Goal: Task Accomplishment & Management: Manage account settings

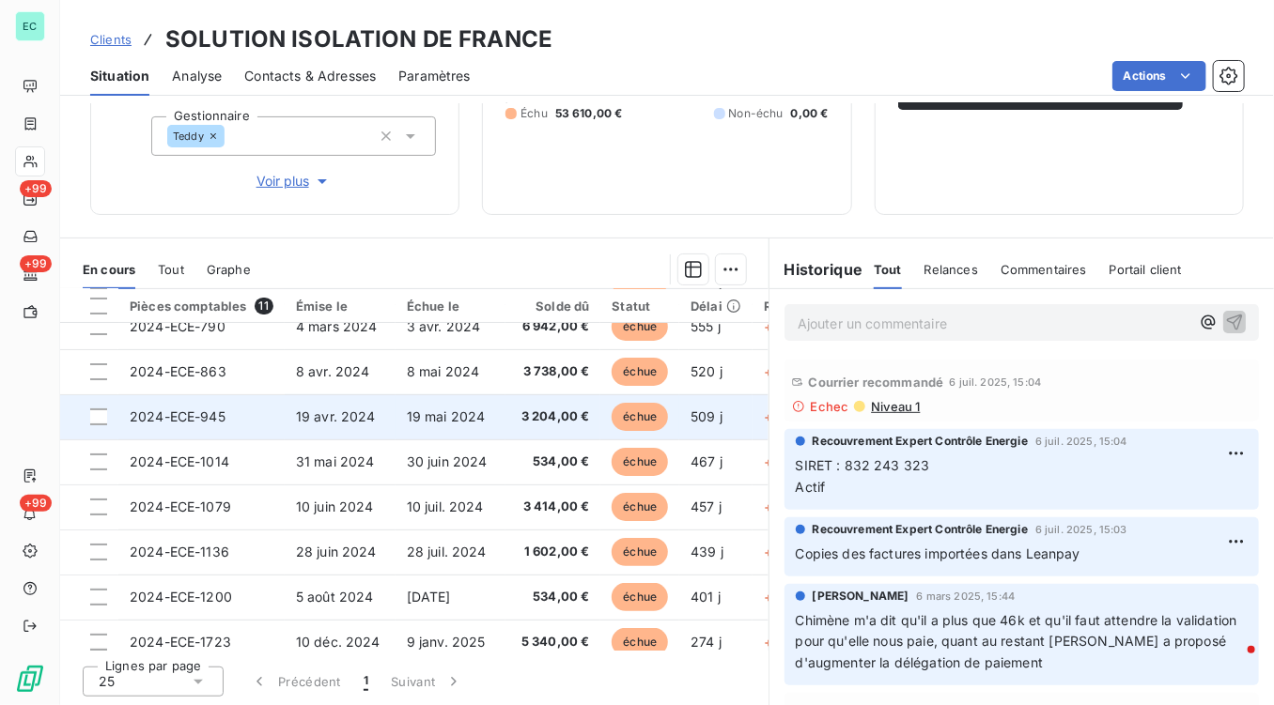
scroll to position [176, 0]
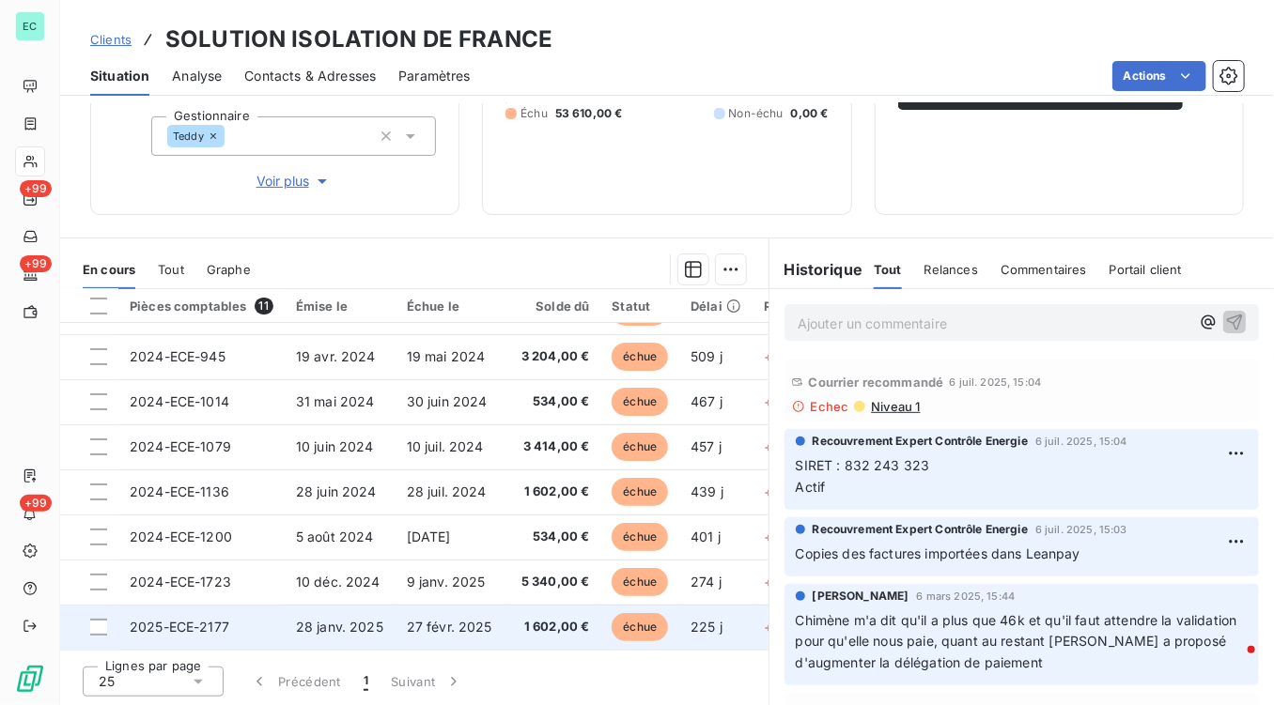
click at [358, 626] on span "28 janv. 2025" at bounding box center [339, 627] width 87 height 16
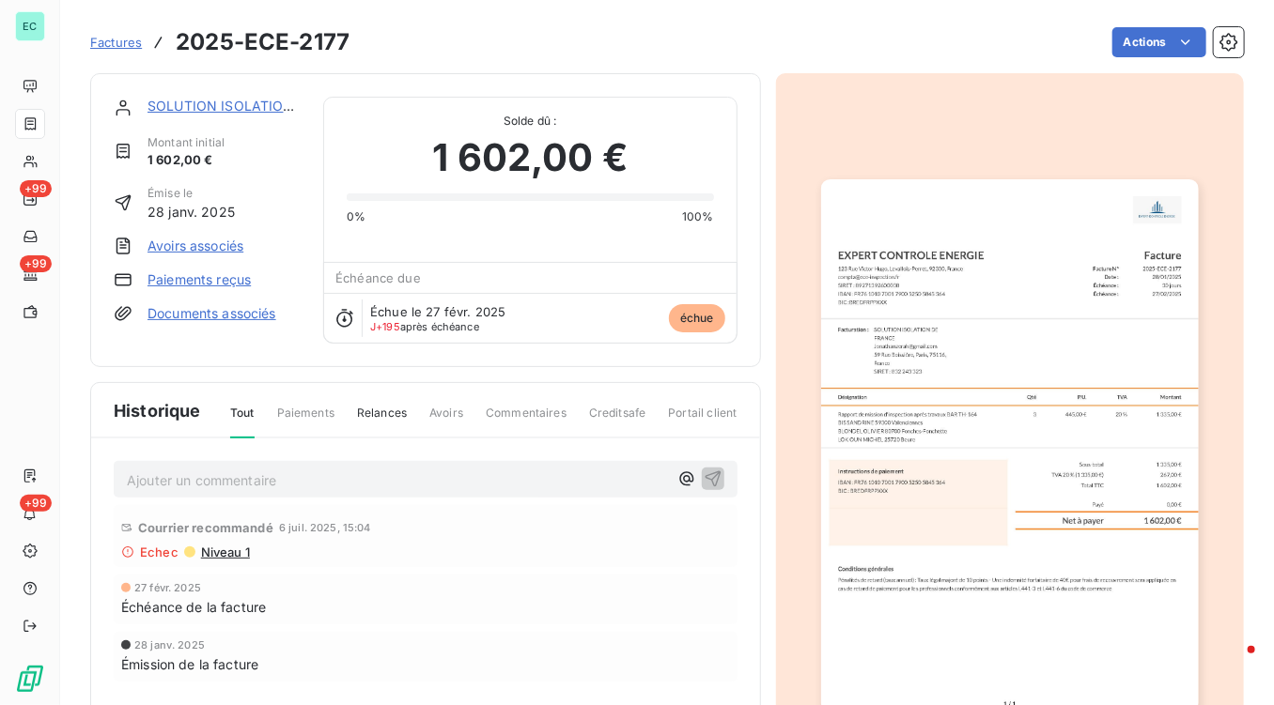
click at [922, 437] on img "button" at bounding box center [1010, 446] width 378 height 534
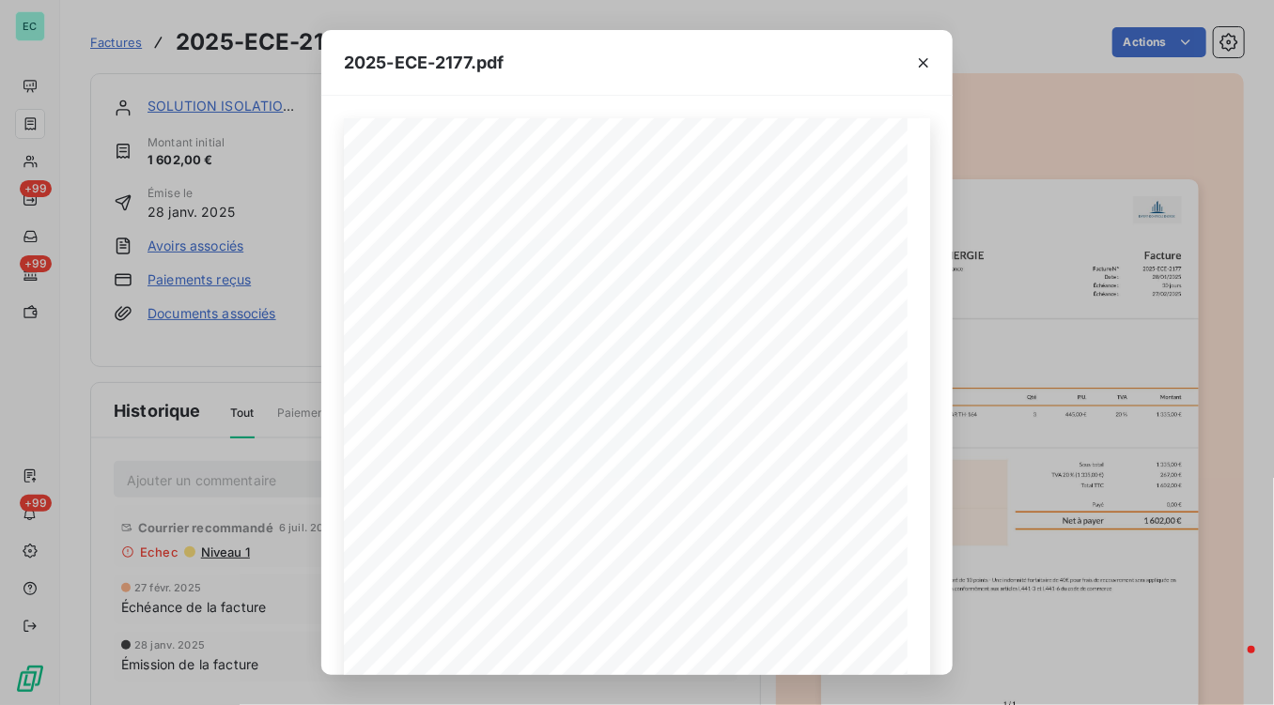
click at [248, 444] on div "2025-ECE-2177.pdf Facture N° 2025-ECE-2177 Date : [DATE] Échéance : 30 jours Éc…" at bounding box center [637, 352] width 1274 height 705
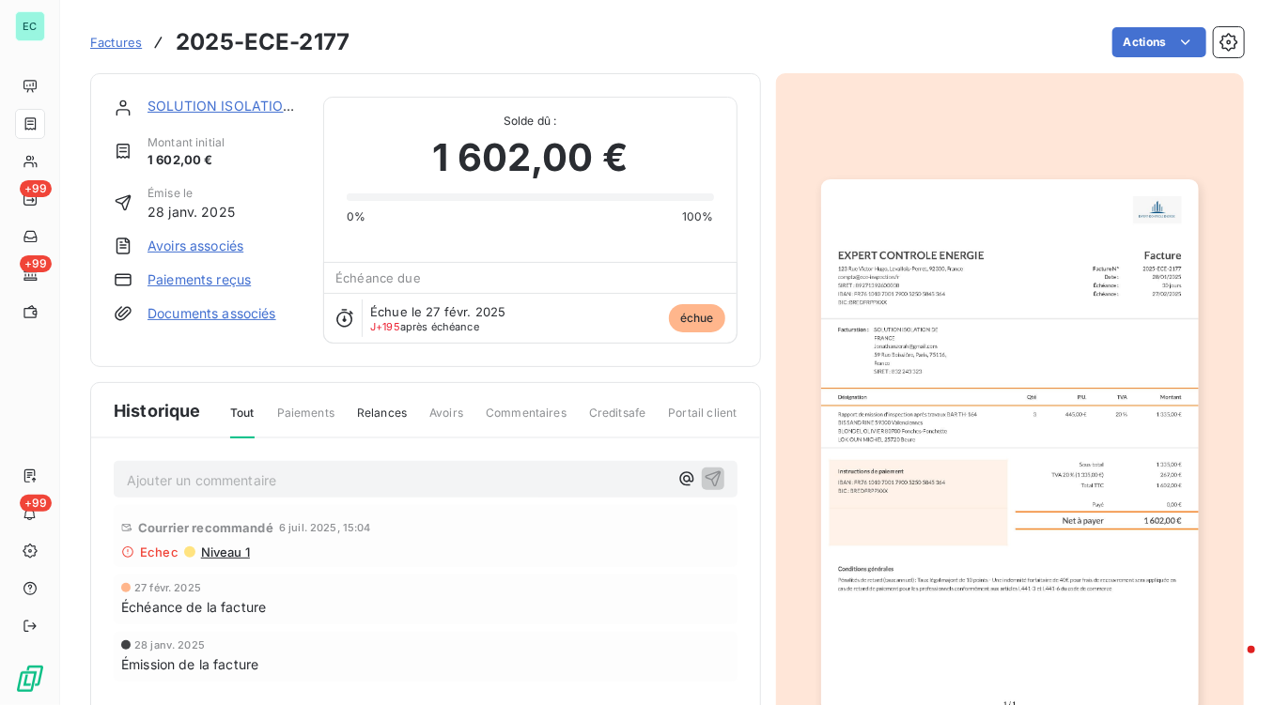
click at [210, 103] on link "SOLUTION ISOLATION DE FRANCE" at bounding box center [259, 106] width 225 height 16
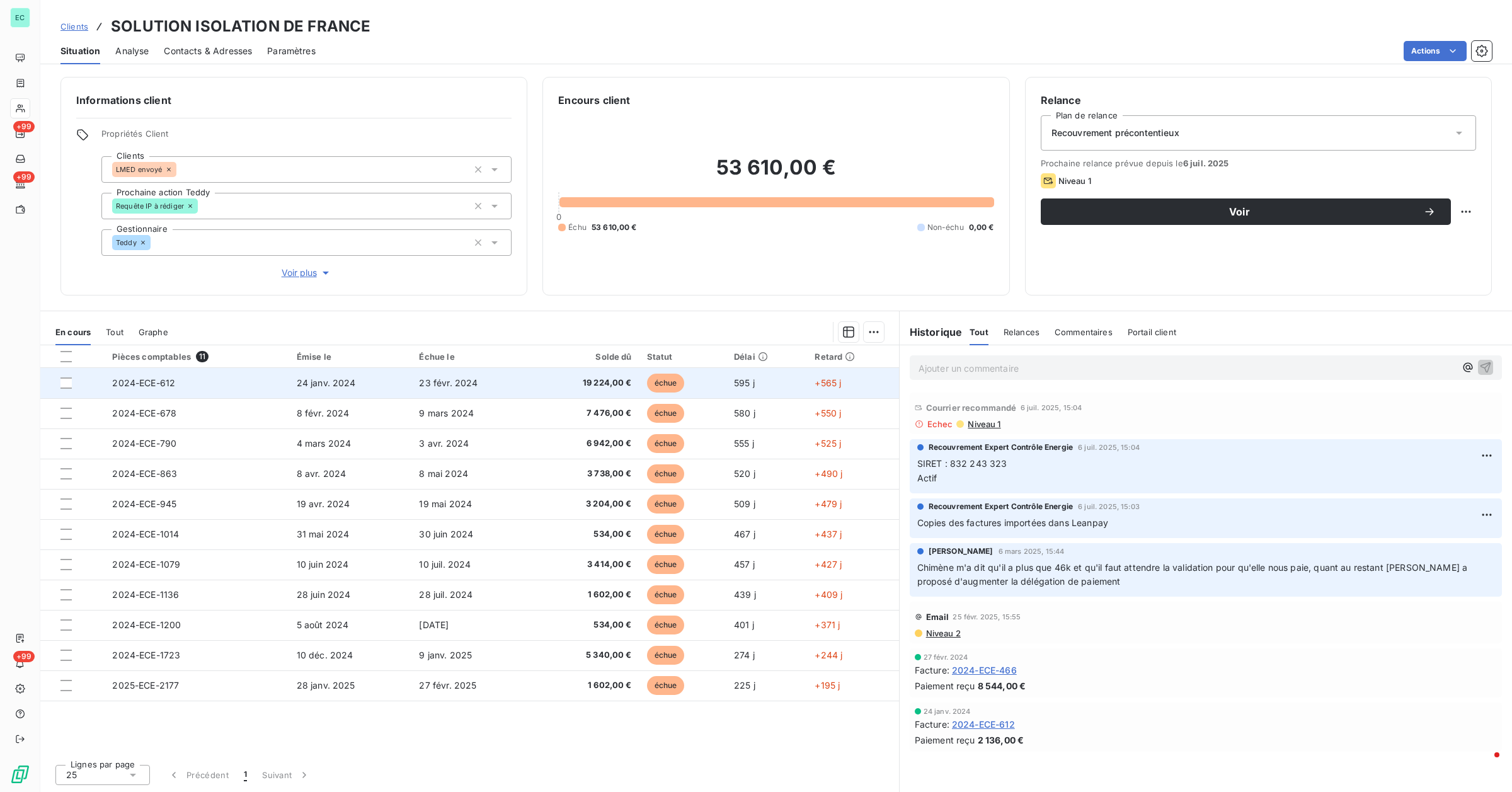
click at [366, 380] on td "24 janv. 2024" at bounding box center [350, 383] width 123 height 30
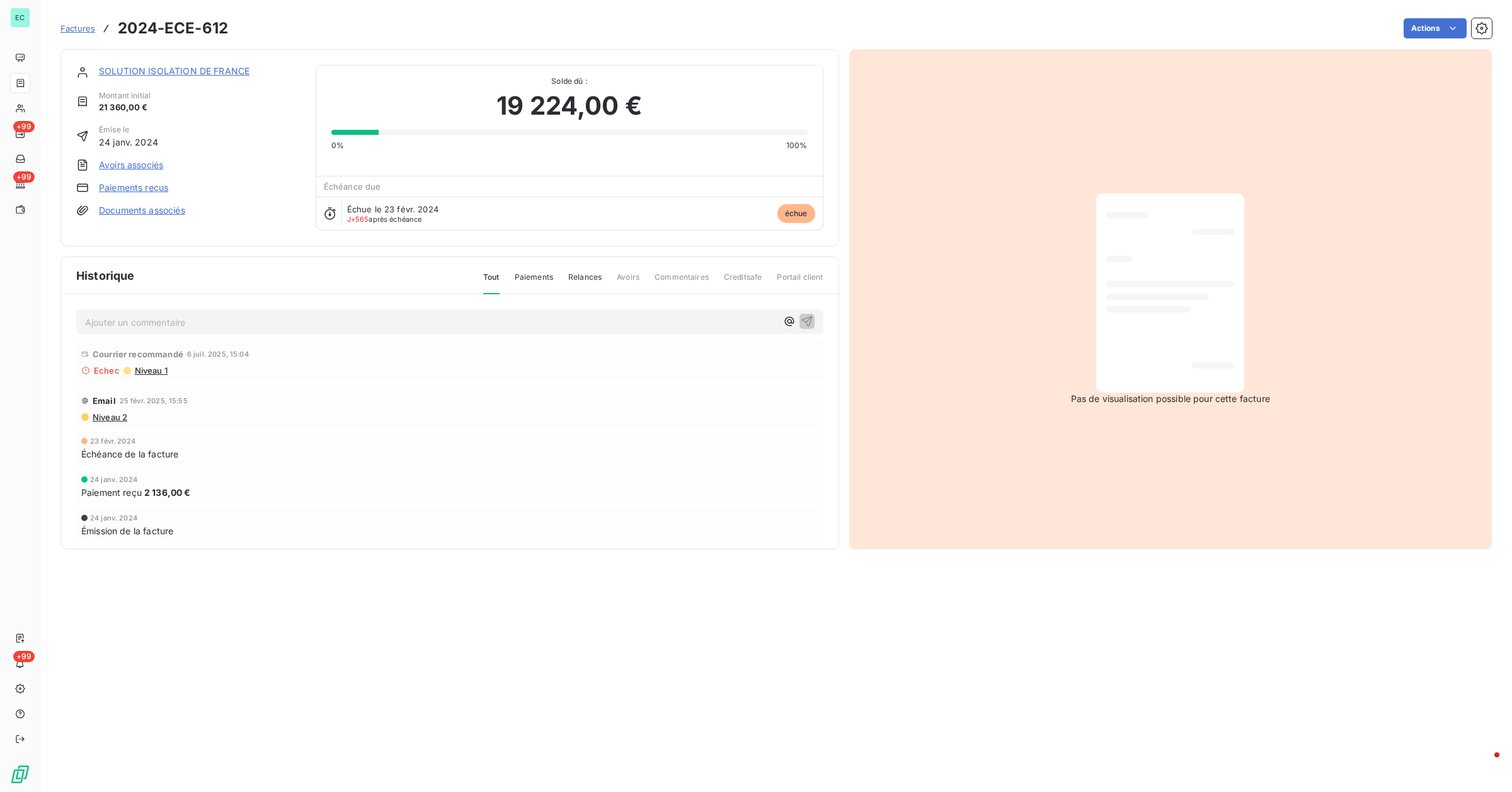
click at [133, 68] on link "SOLUTION ISOLATION DE FRANCE" at bounding box center [174, 71] width 151 height 11
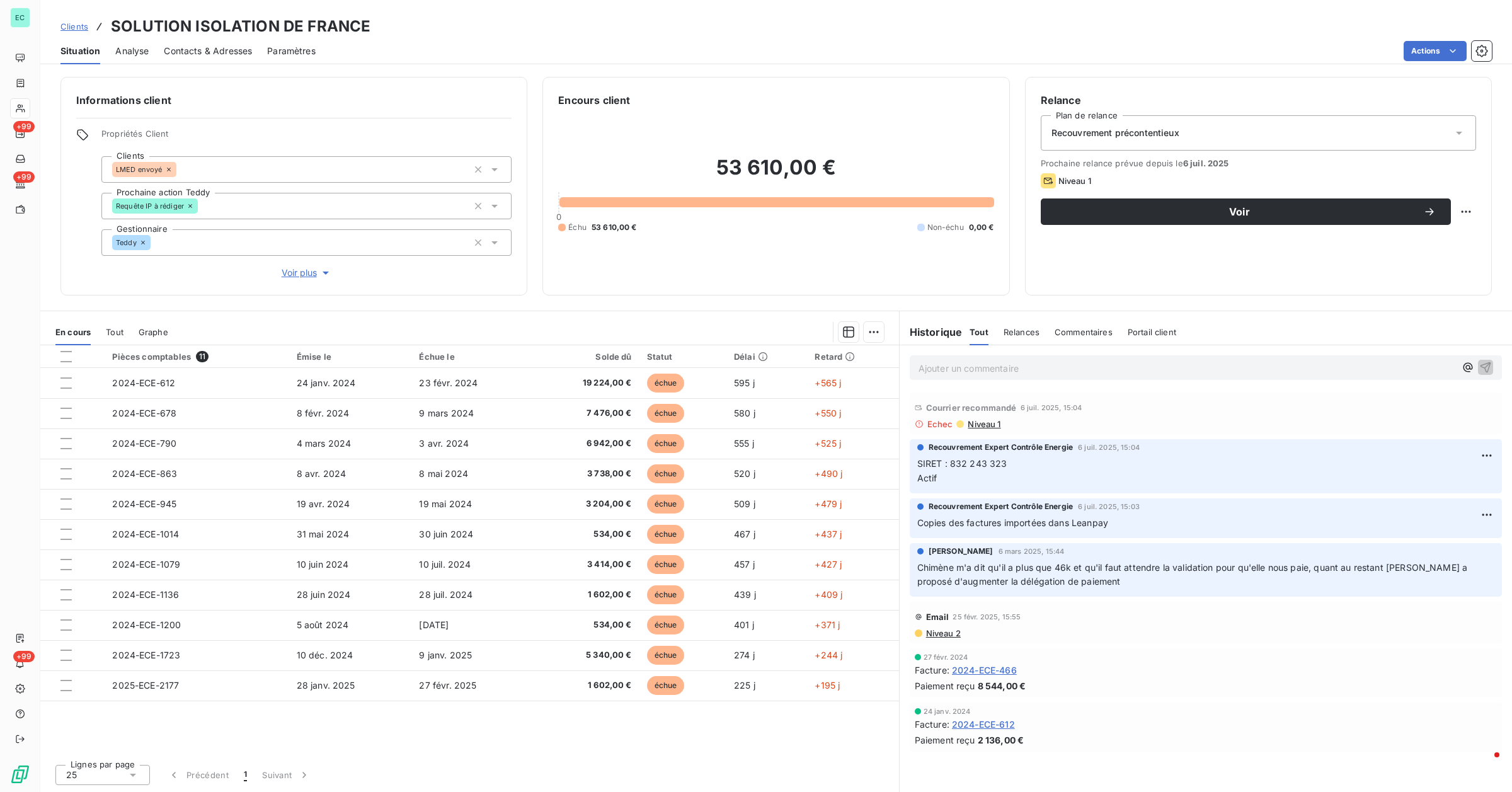
click at [76, 25] on span "Clients" at bounding box center [74, 26] width 28 height 10
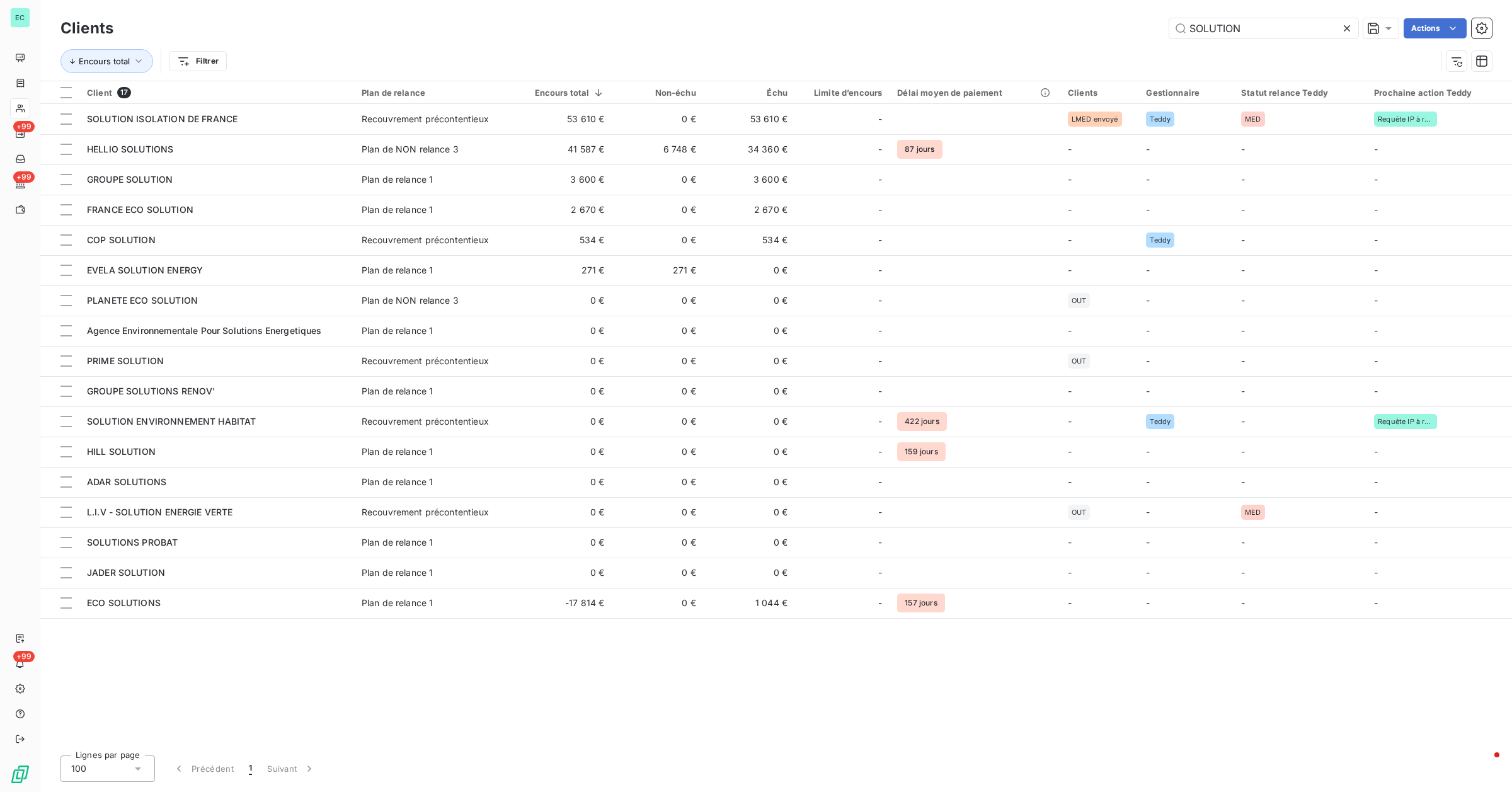
click at [854, 30] on icon at bounding box center [1347, 28] width 13 height 13
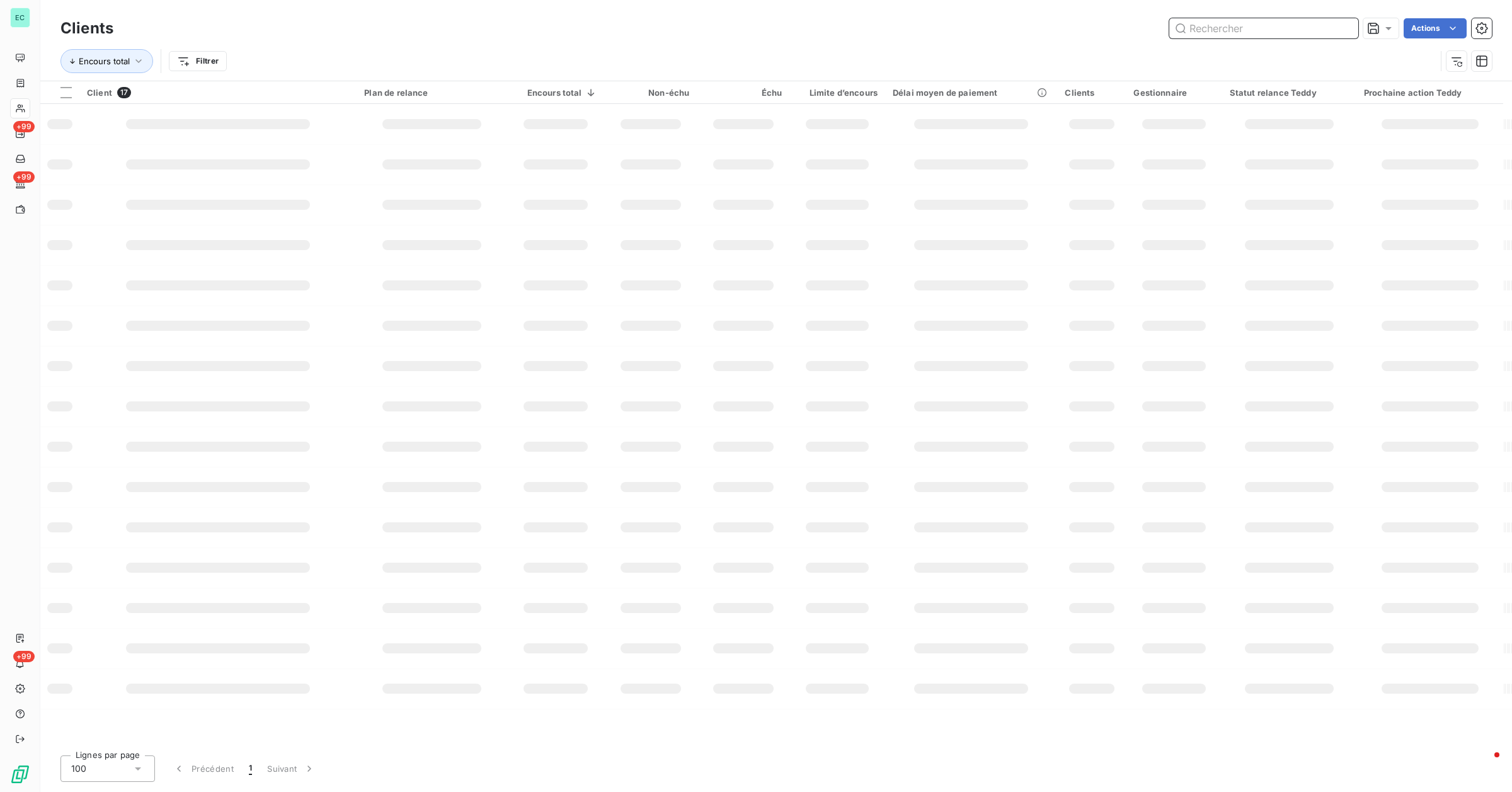
click at [854, 30] on input "text" at bounding box center [1264, 28] width 189 height 20
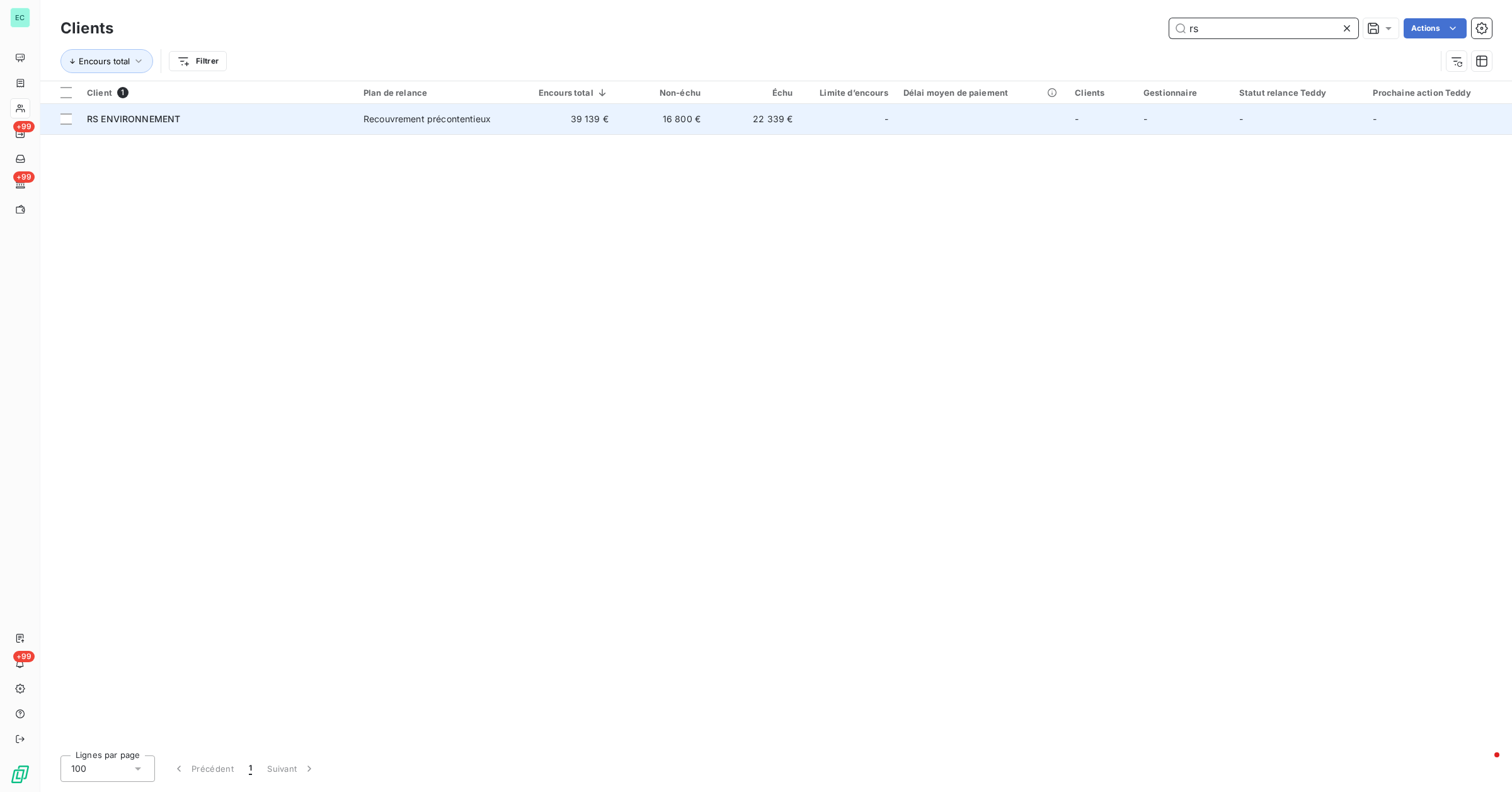
type input "rs"
click at [806, 126] on td "-" at bounding box center [848, 119] width 95 height 30
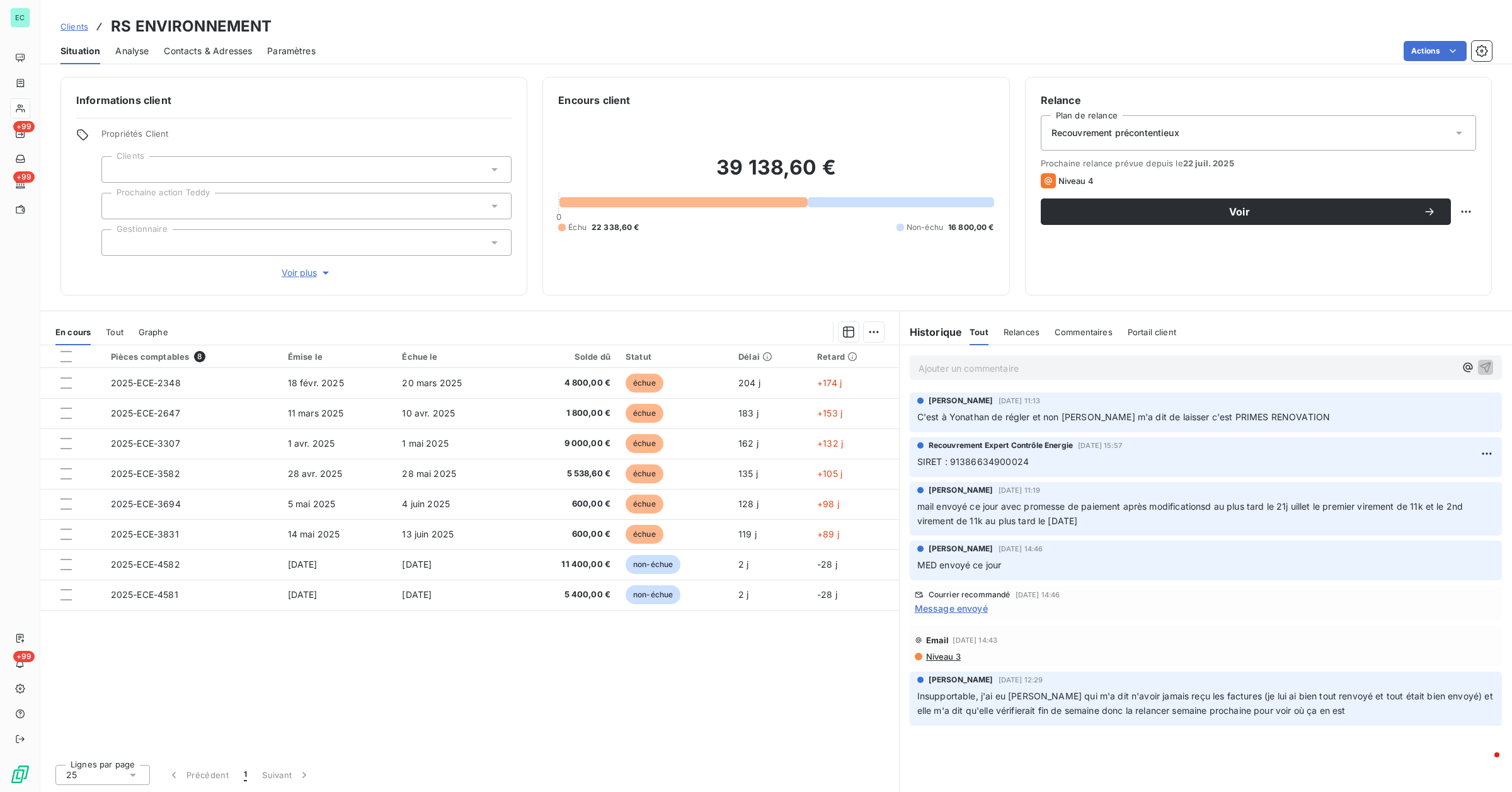
click at [854, 473] on span "Message envoyé" at bounding box center [951, 608] width 73 height 13
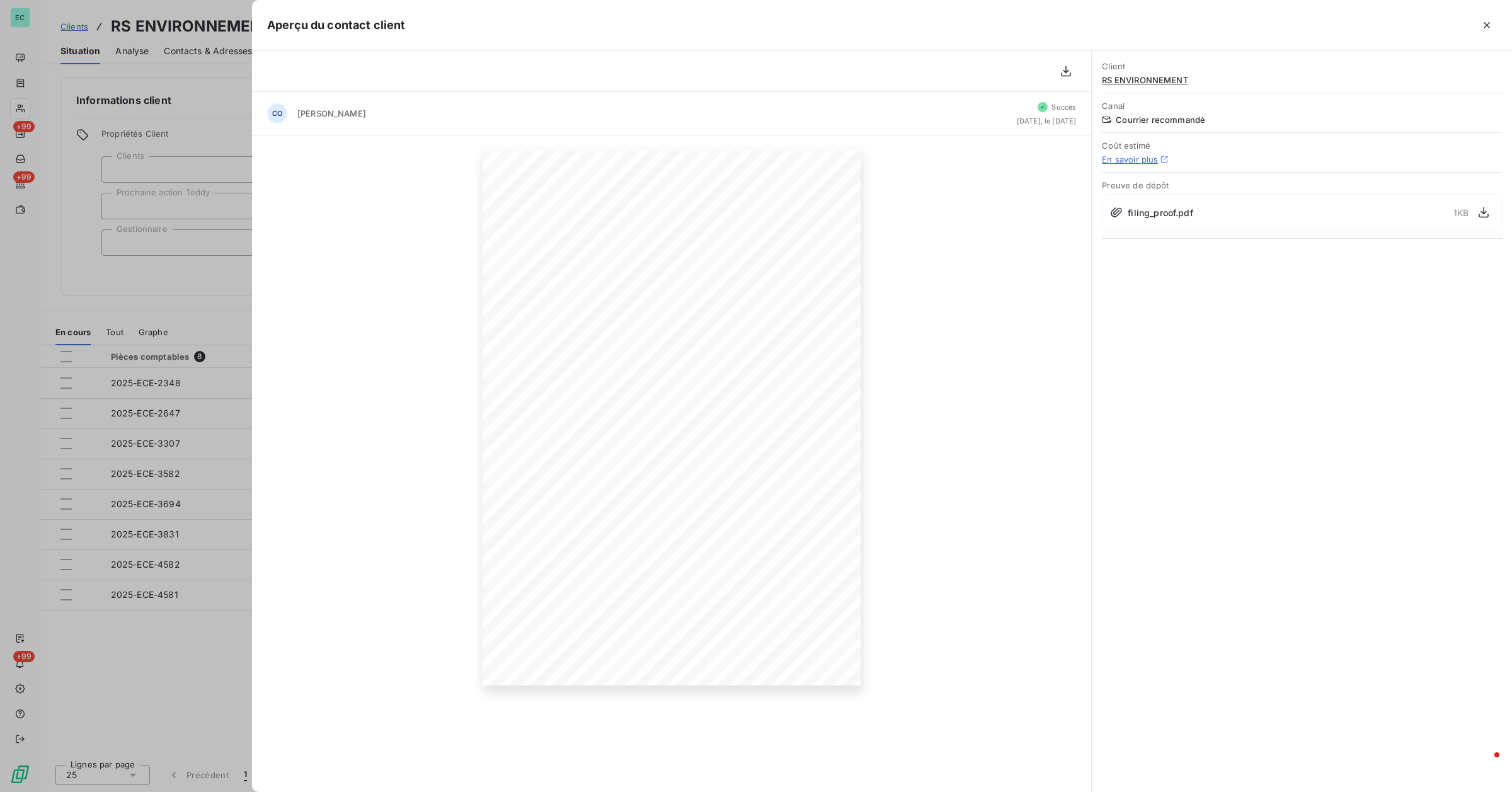
click at [82, 265] on div at bounding box center [756, 396] width 1512 height 792
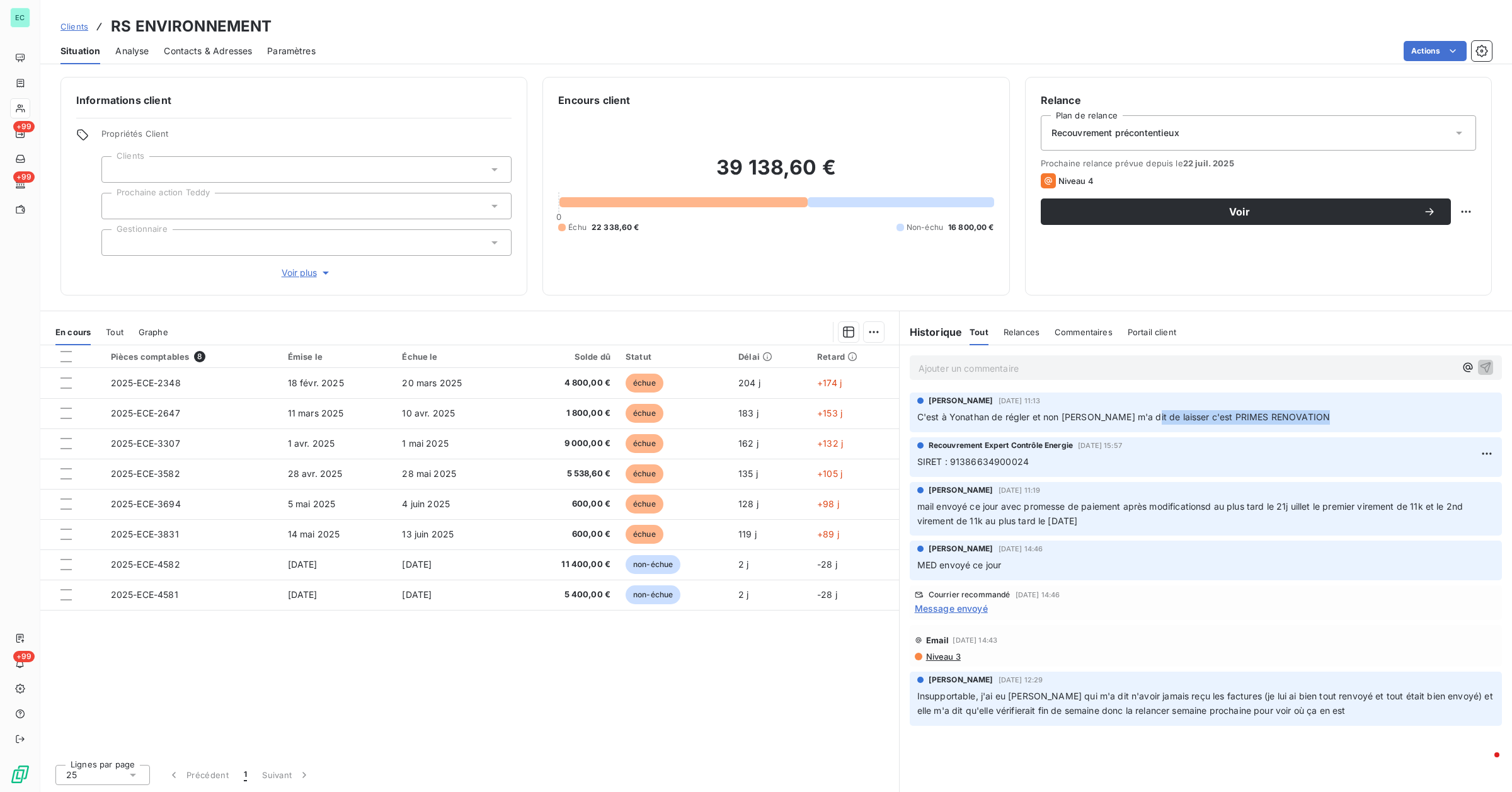
drag, startPoint x: 1141, startPoint y: 416, endPoint x: 1327, endPoint y: 414, distance: 186.0
click at [854, 414] on p "C'est à Yonathan de régler et non [PERSON_NAME] m'a dit de laisser c'est PRIMES…" at bounding box center [1206, 418] width 577 height 15
click at [854, 473] on span "mail envoyé ce jour avec promesse de paiement après modificationsd au plus tard…" at bounding box center [1192, 514] width 549 height 25
click at [854, 473] on span "Message envoyé" at bounding box center [951, 608] width 73 height 13
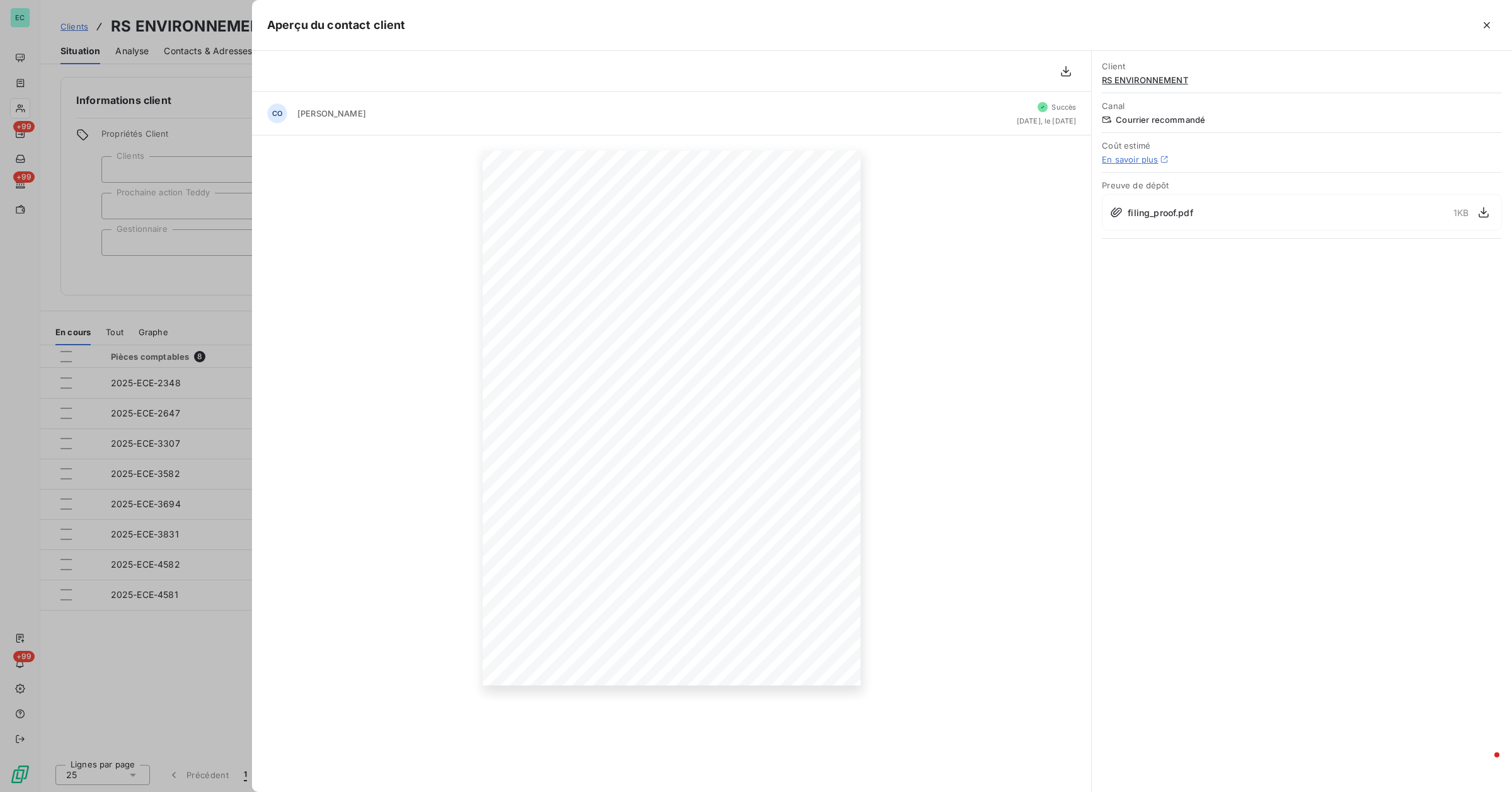
click at [161, 286] on div at bounding box center [756, 396] width 1512 height 792
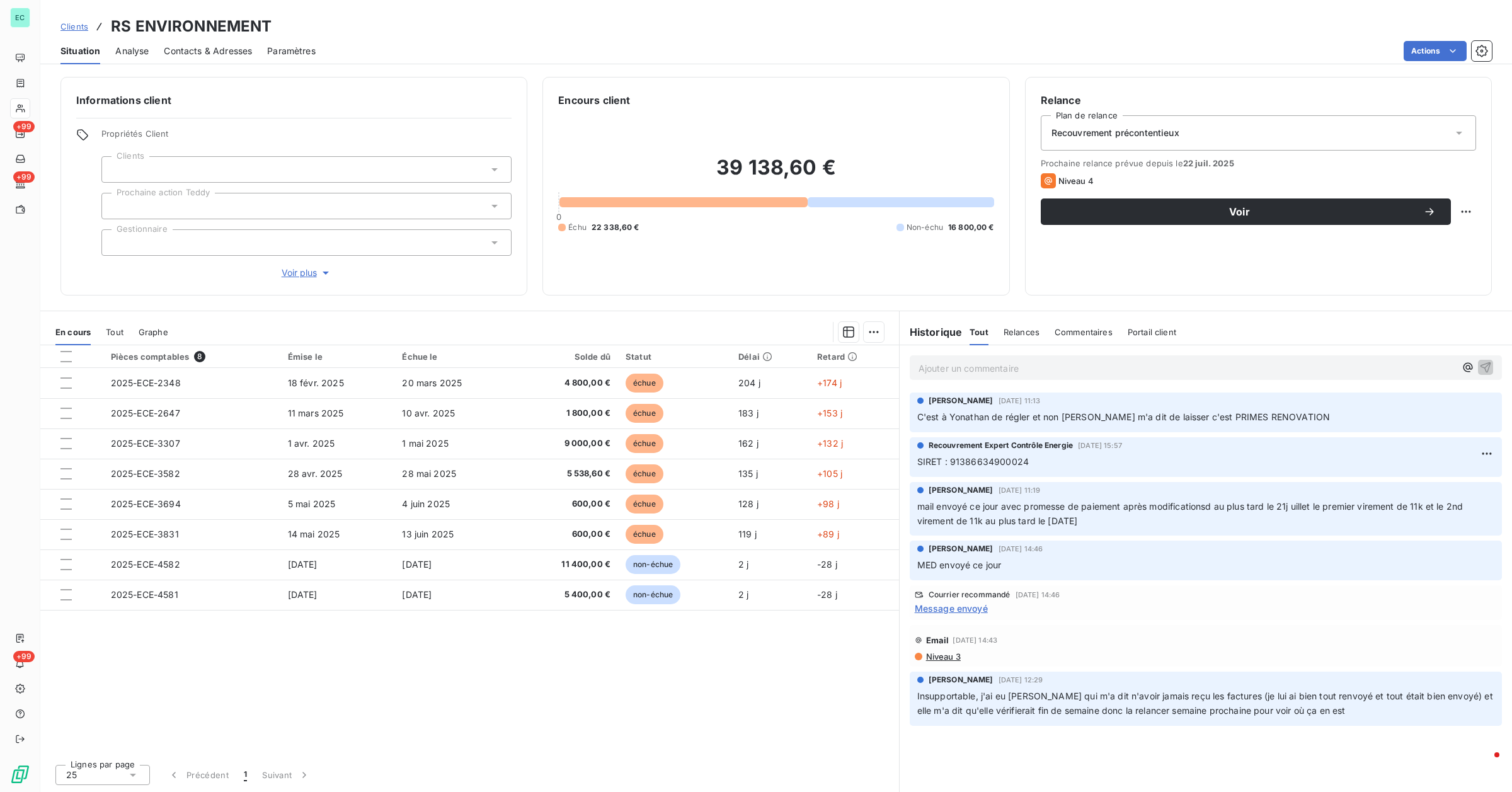
click at [318, 276] on span "Voir plus" at bounding box center [307, 272] width 50 height 13
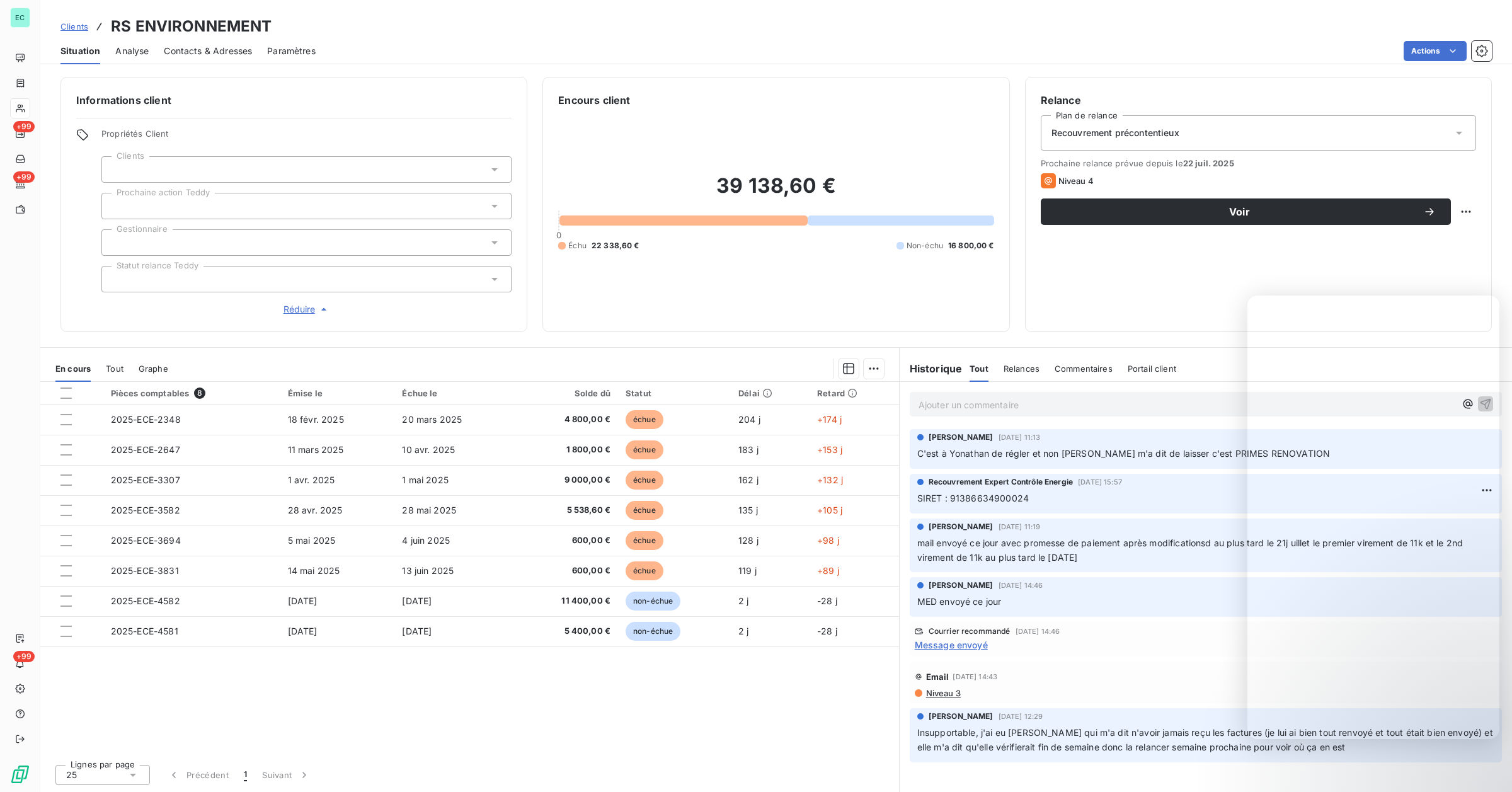
click at [808, 312] on div "39 138,60 € 0 Échu 22 338,60 € Non-échu 16 800,00 €" at bounding box center [775, 212] width 435 height 209
click at [793, 315] on div "39 138,60 € 0 Échu 22 338,60 € Non-échu 16 800,00 €" at bounding box center [775, 212] width 435 height 209
click at [76, 28] on span "Clients" at bounding box center [74, 26] width 28 height 10
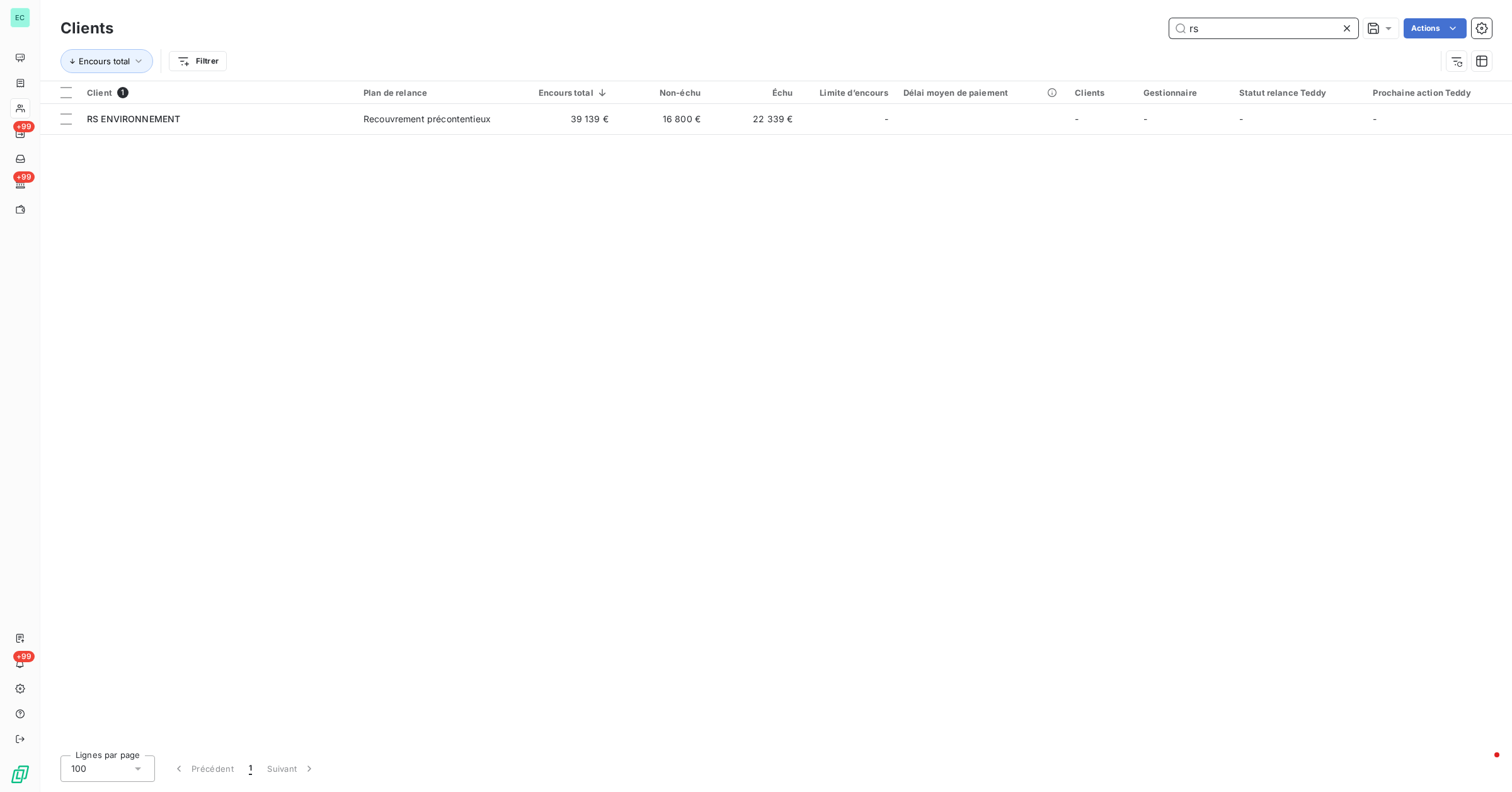
click at [854, 22] on input "rs" at bounding box center [1264, 28] width 189 height 20
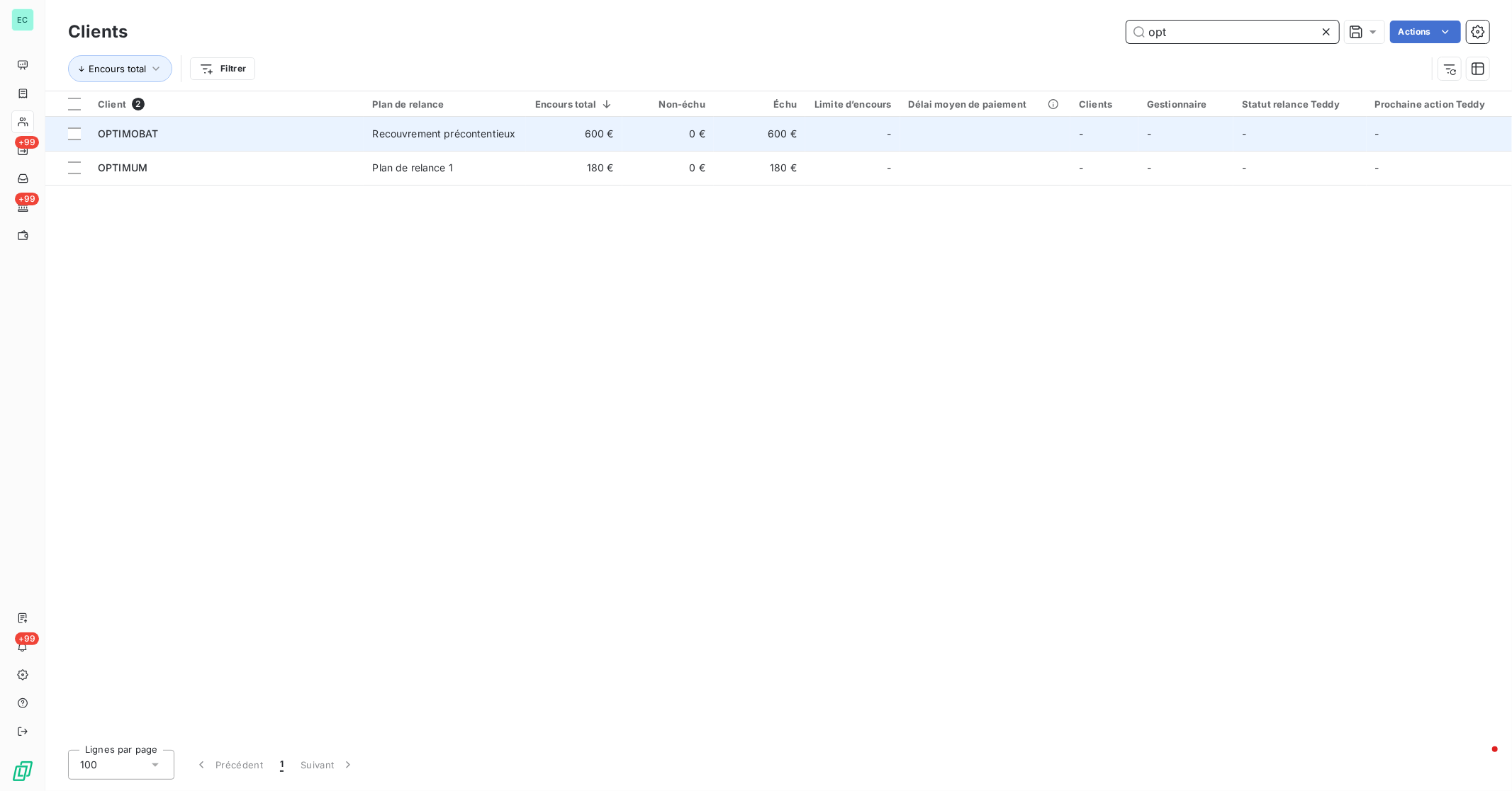
type input "opt"
click at [242, 133] on div "OPTIMOBAT" at bounding box center [226, 133] width 257 height 14
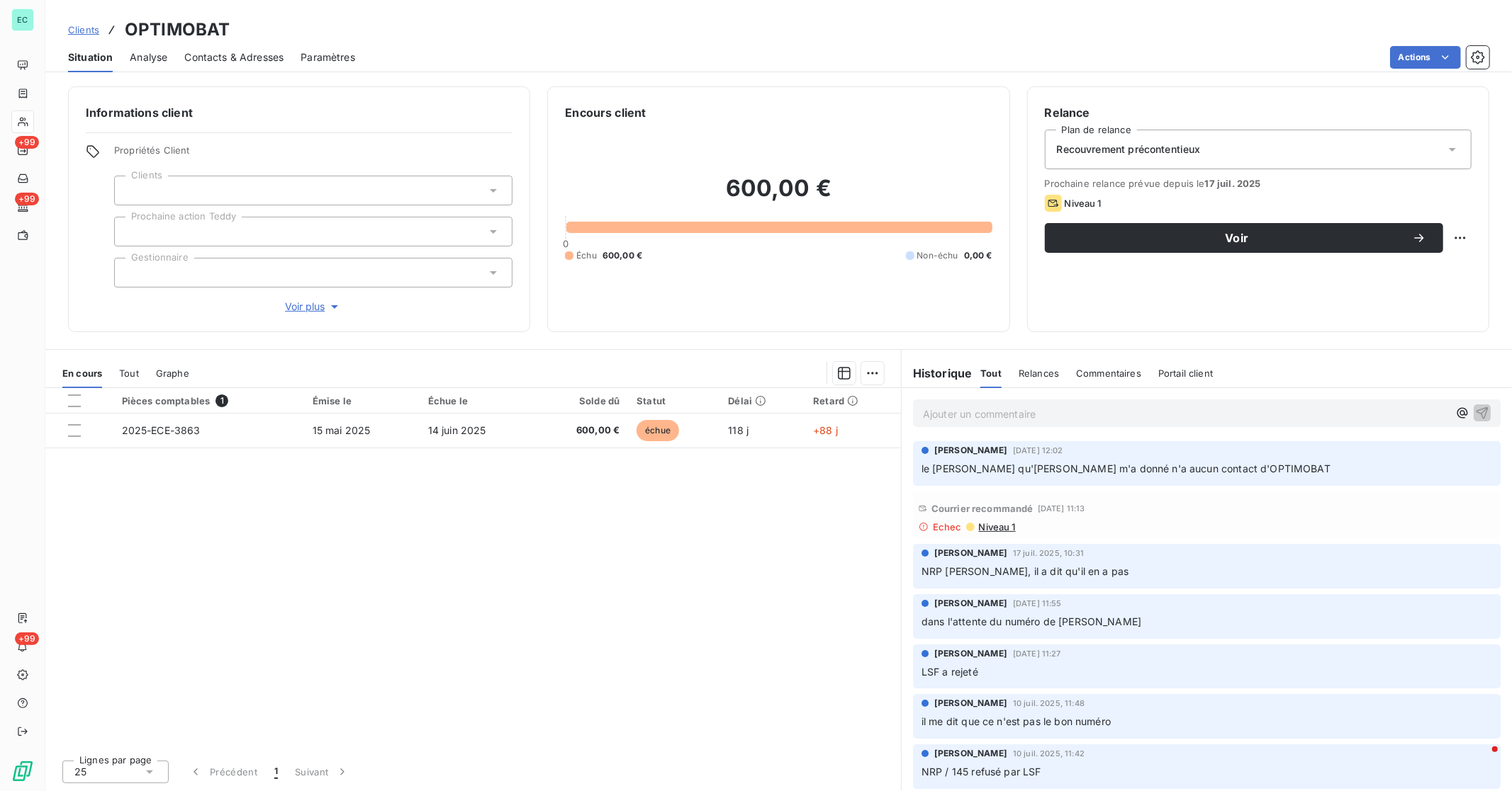
click at [960, 521] on span "Niveau 1" at bounding box center [996, 526] width 38 height 11
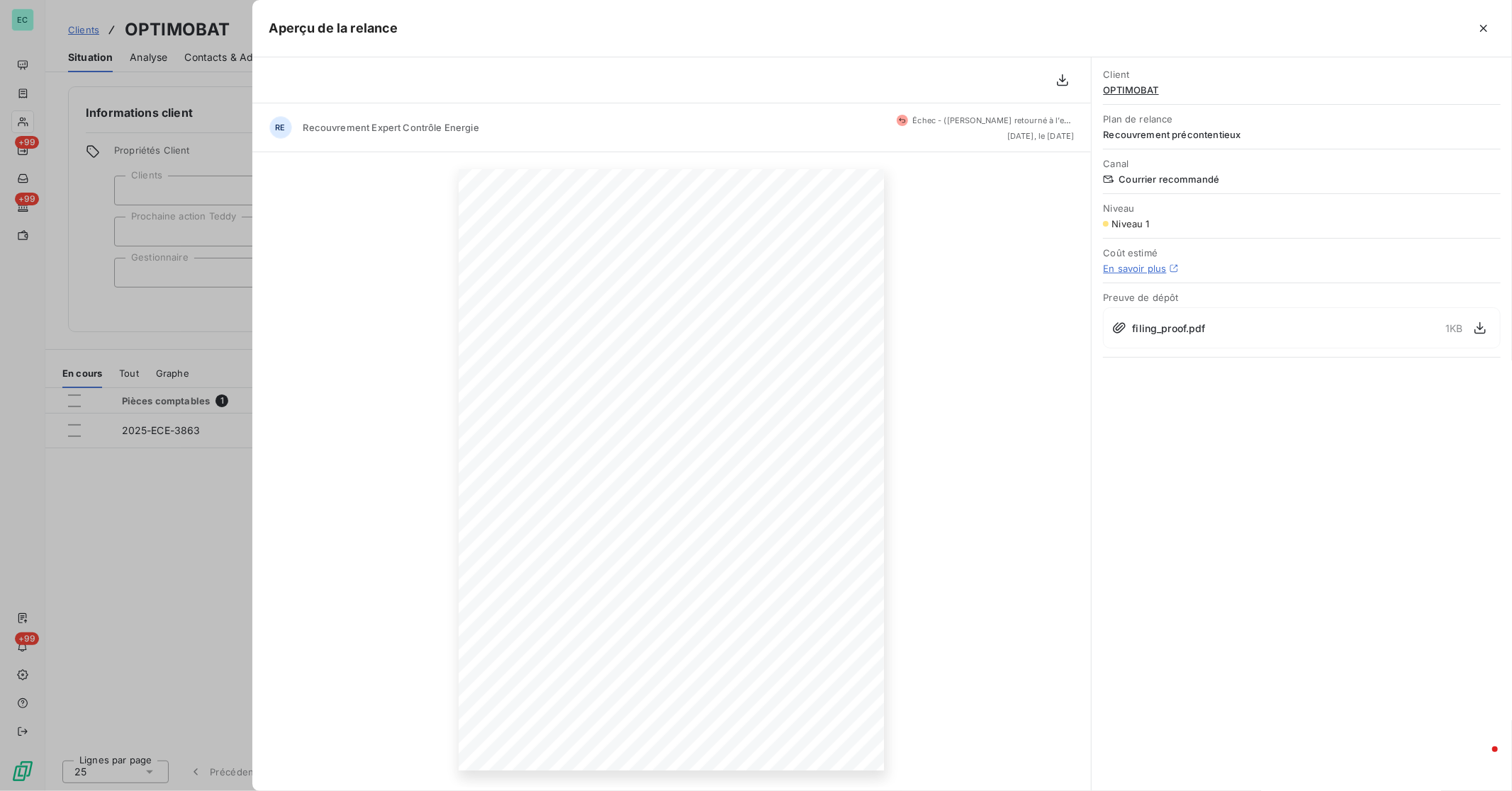
click at [163, 328] on div at bounding box center [756, 395] width 1512 height 791
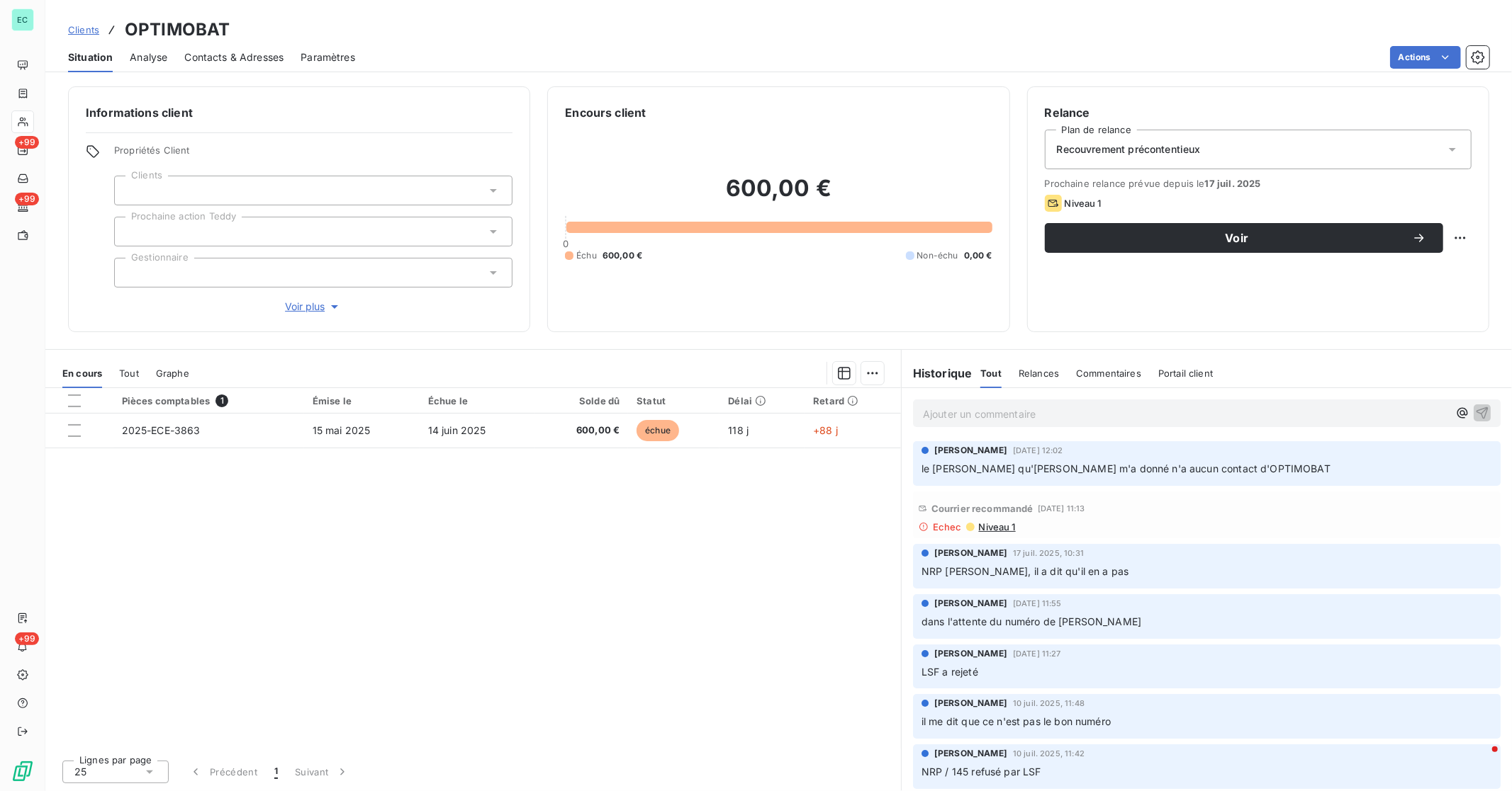
click at [85, 31] on span "Clients" at bounding box center [83, 29] width 31 height 11
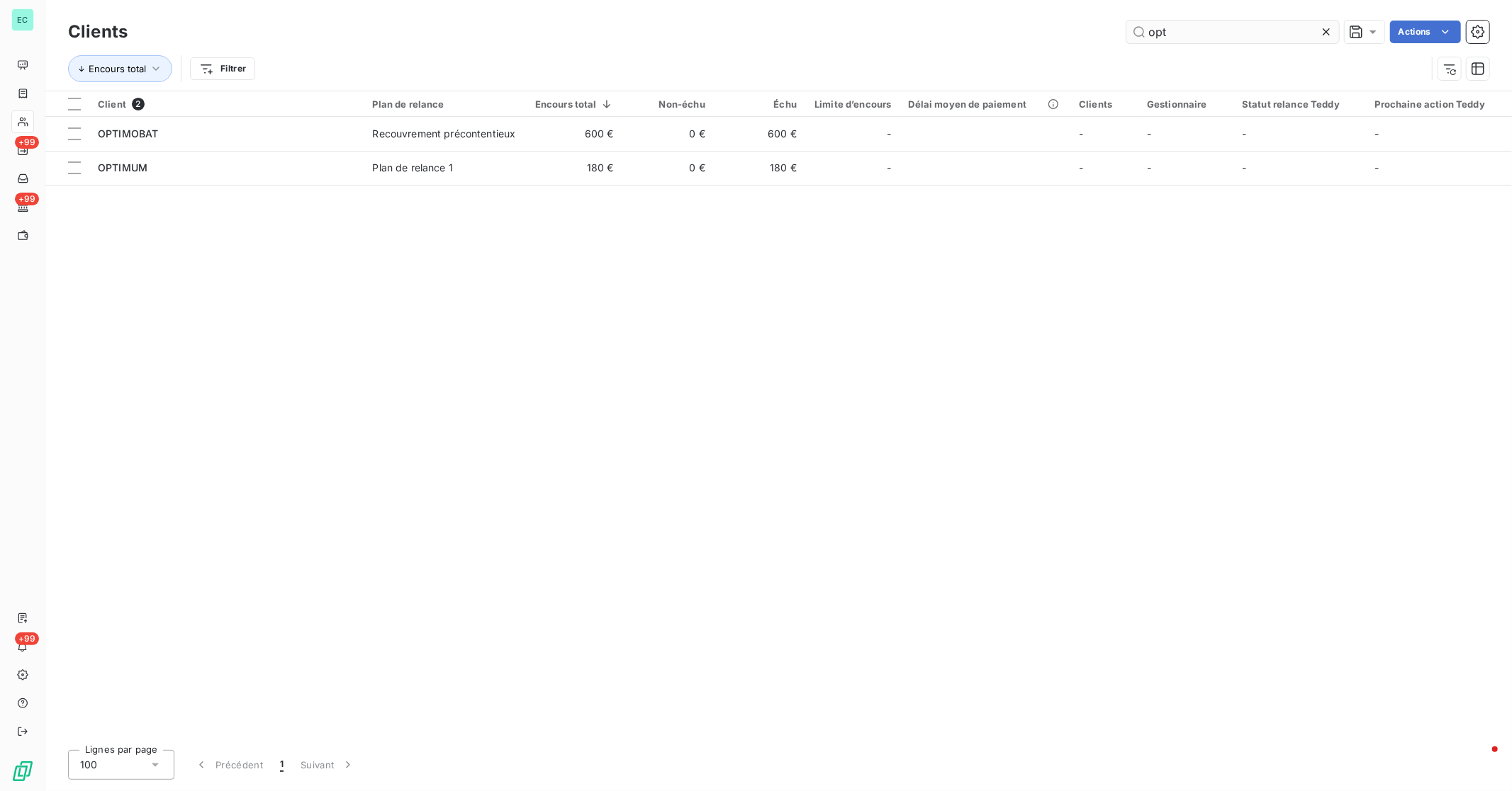
click at [960, 35] on input "opt" at bounding box center [1233, 32] width 213 height 23
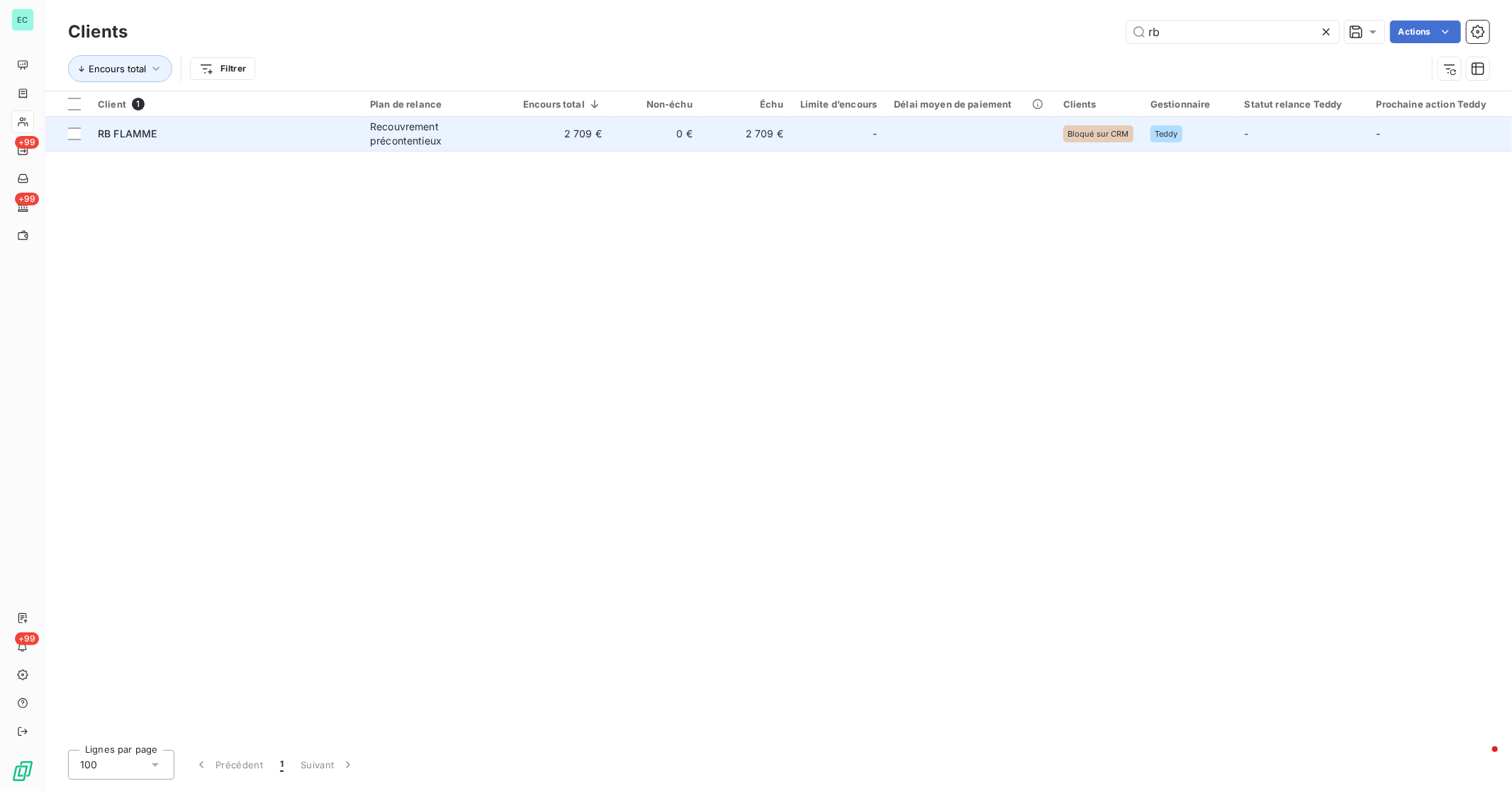
type input "rb"
click at [696, 131] on td "0 €" at bounding box center [656, 133] width 91 height 34
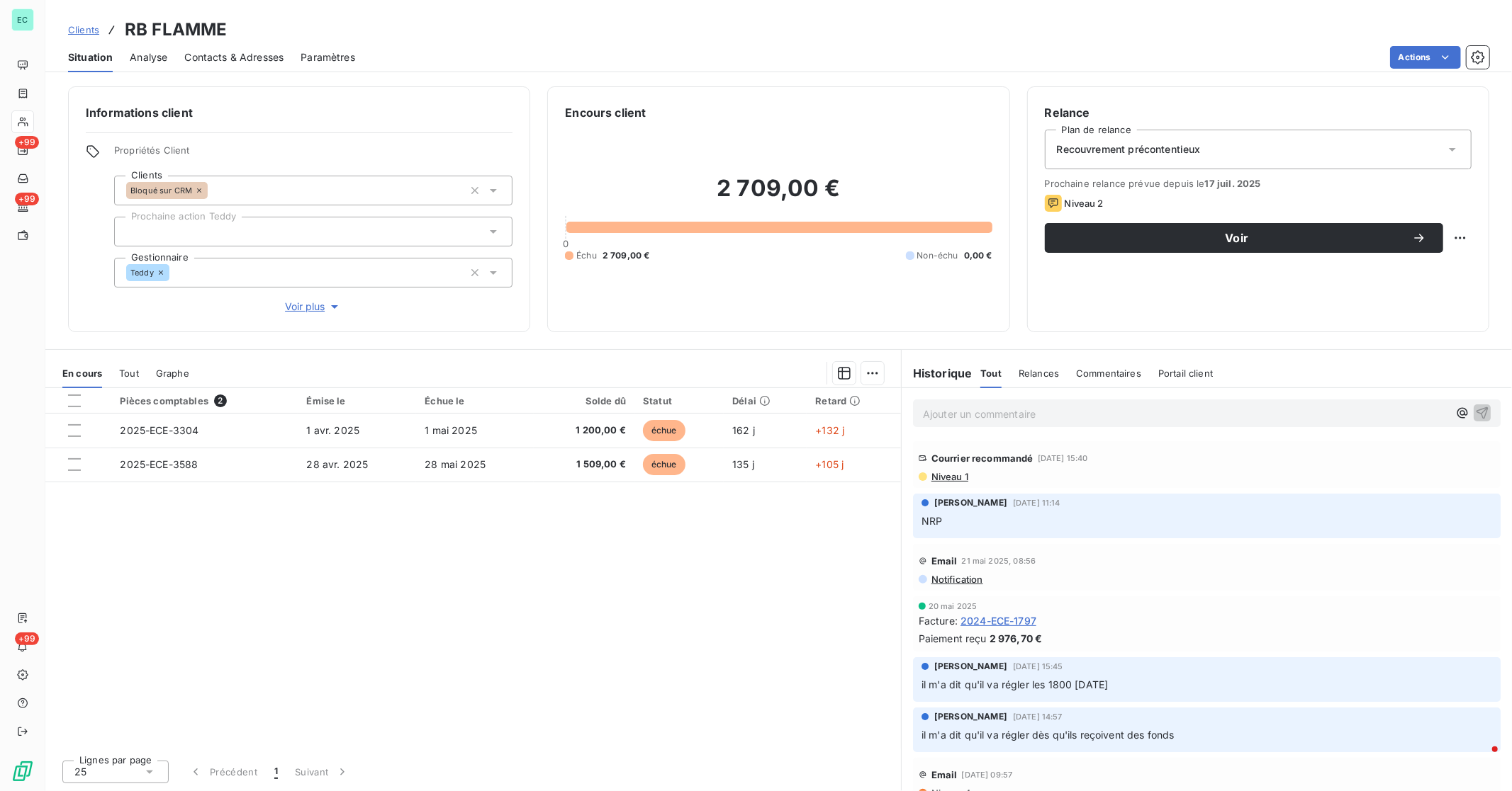
click at [960, 476] on span "Niveau 1" at bounding box center [948, 477] width 38 height 11
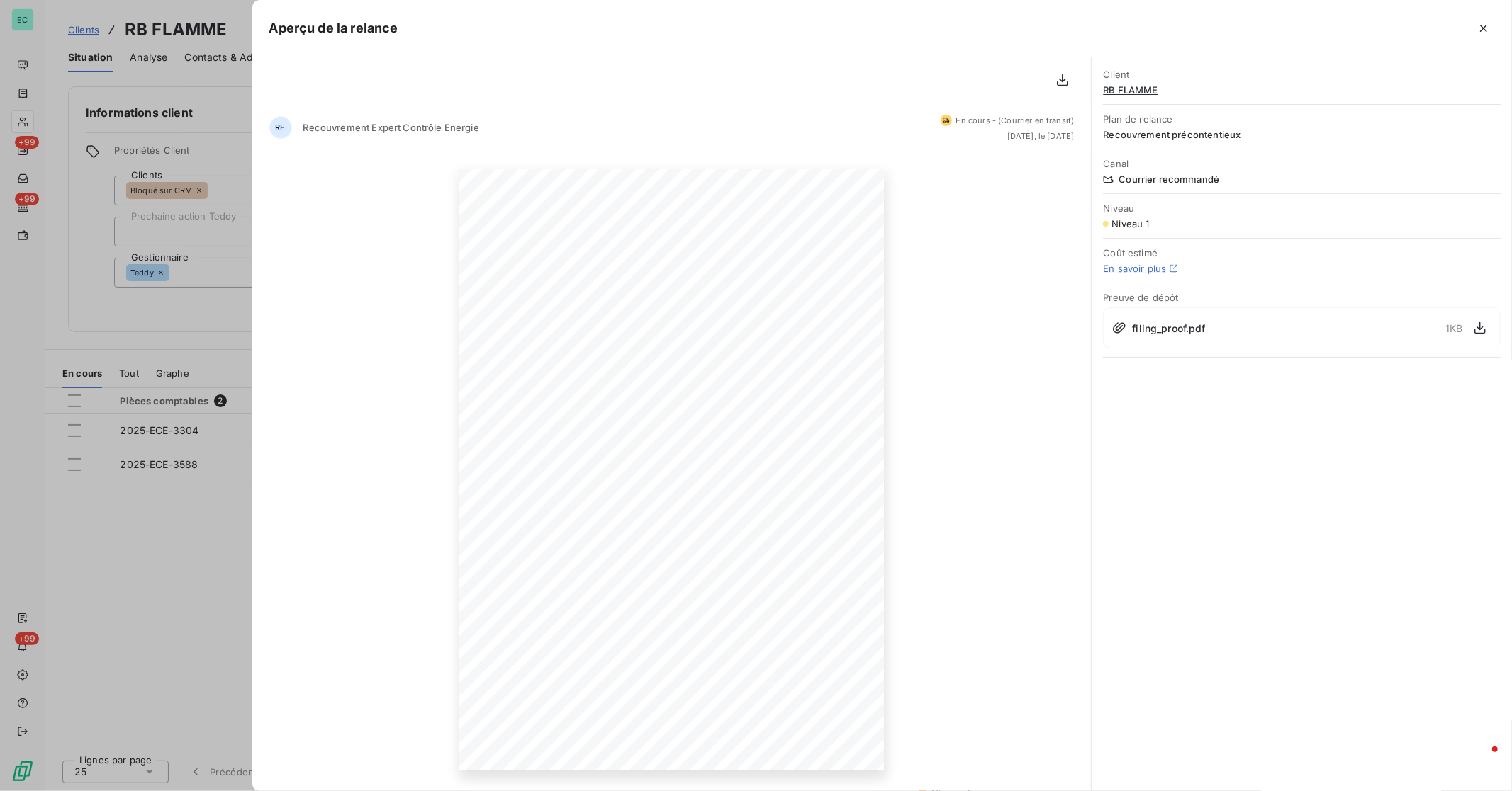
click at [177, 432] on div at bounding box center [756, 395] width 1512 height 791
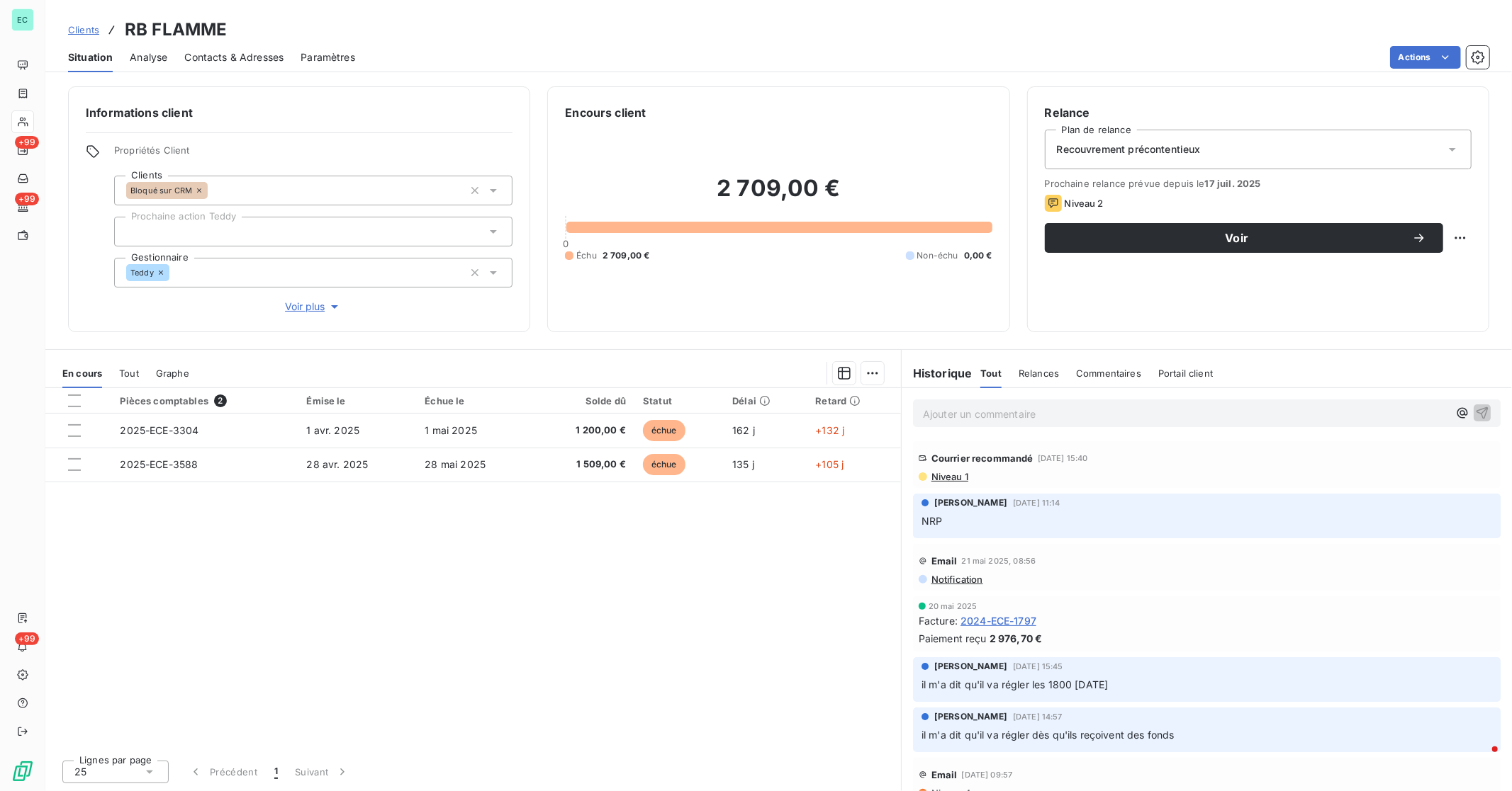
click at [321, 510] on div "Pièces comptables 2 Émise le Échue le Solde dû Statut Délai Retard 2025-ECE-330…" at bounding box center [473, 569] width 856 height 360
click at [79, 23] on link "Clients" at bounding box center [83, 29] width 31 height 14
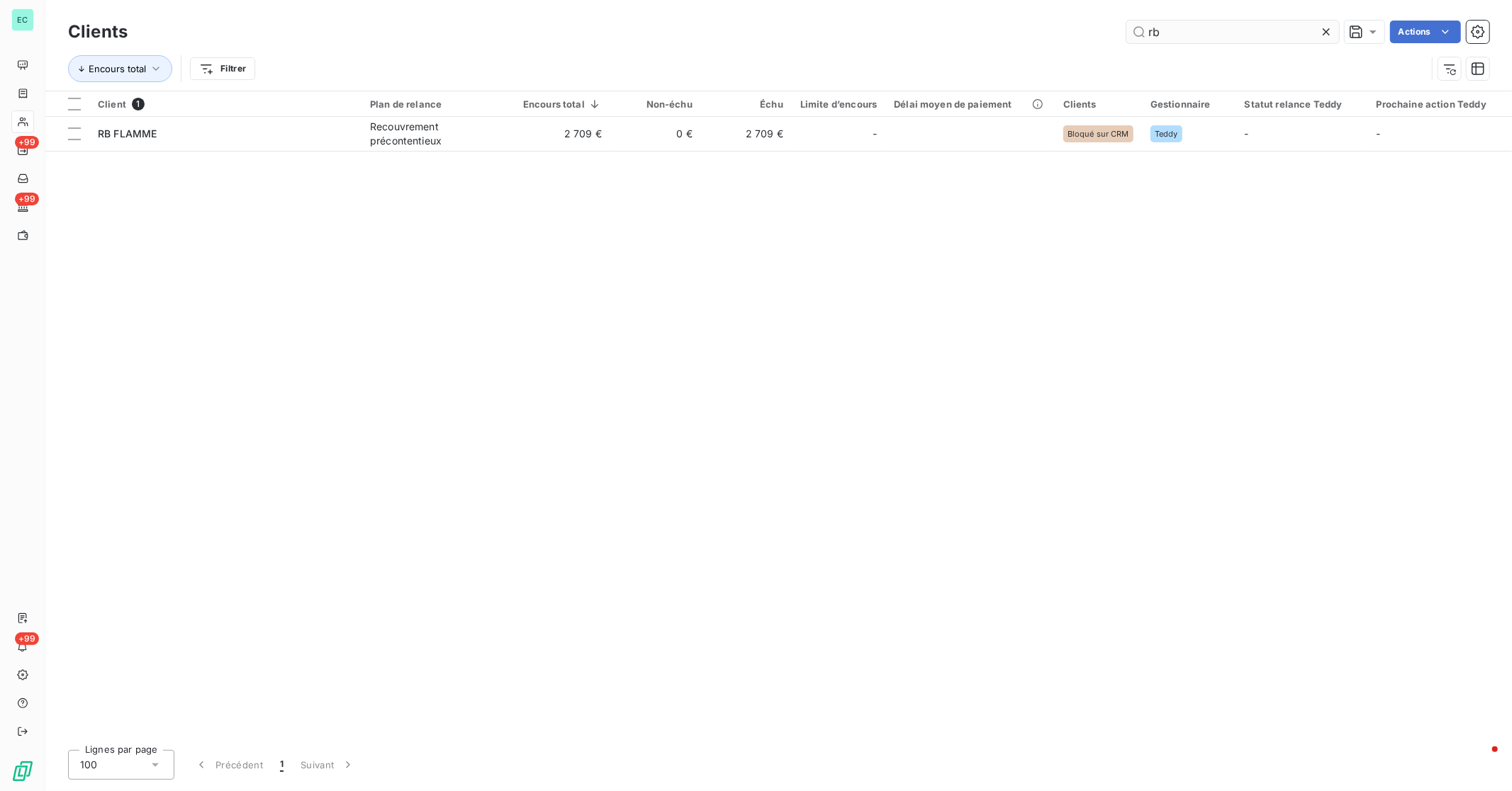
click at [960, 34] on input "rb" at bounding box center [1233, 32] width 213 height 23
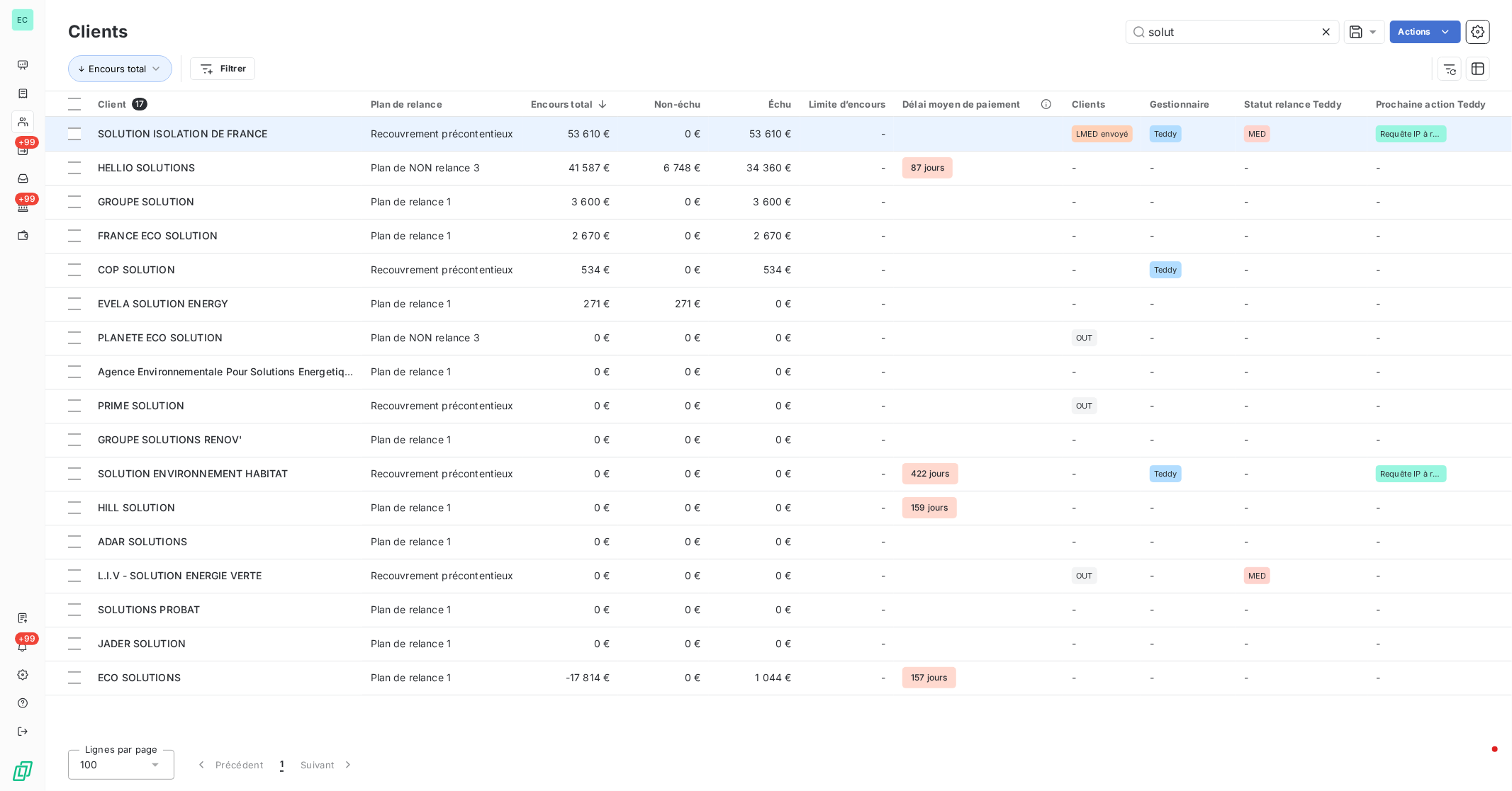
type input "solut"
click at [915, 127] on td at bounding box center [979, 133] width 170 height 34
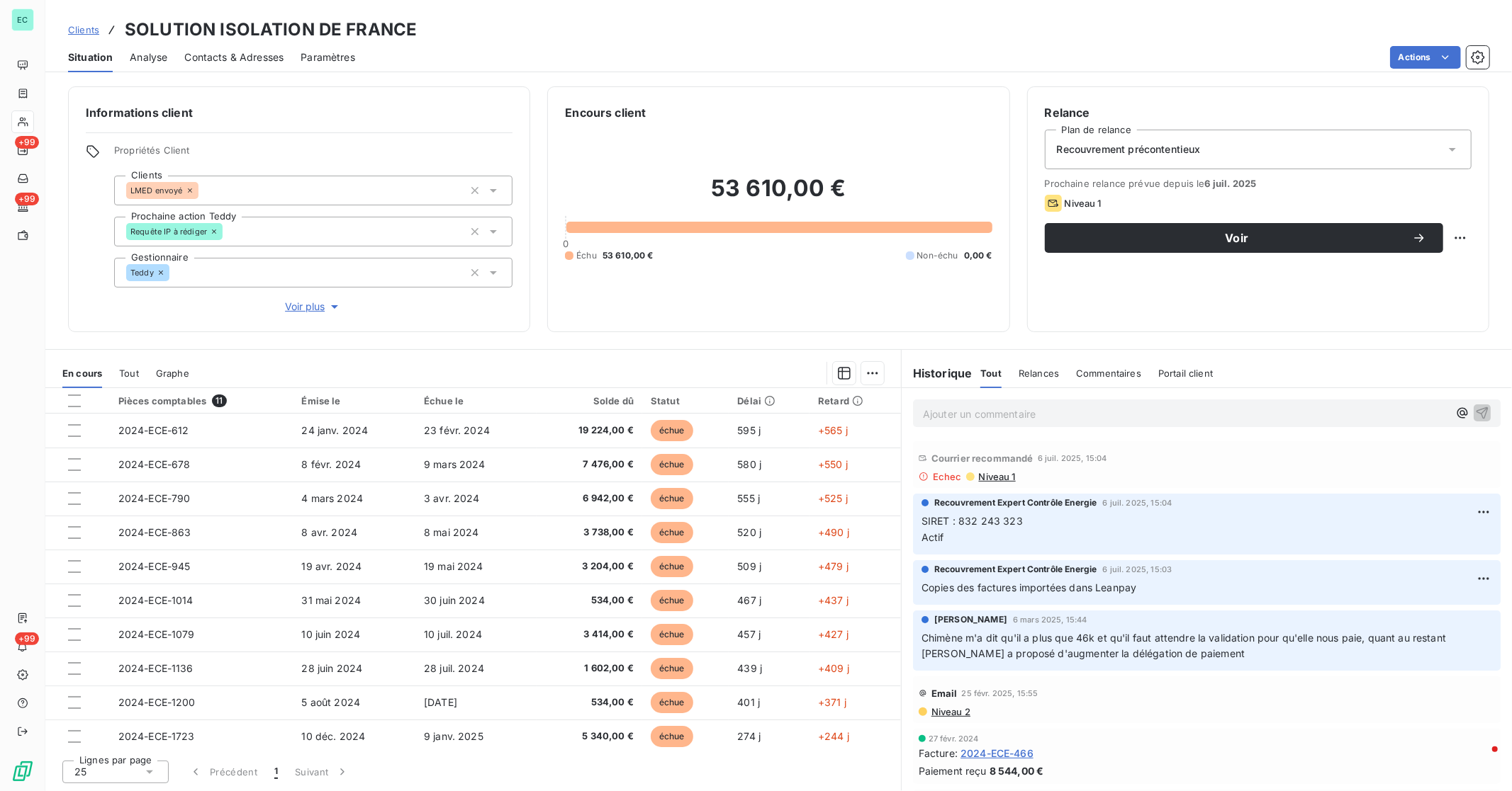
click at [960, 477] on span "Niveau 1" at bounding box center [996, 477] width 38 height 11
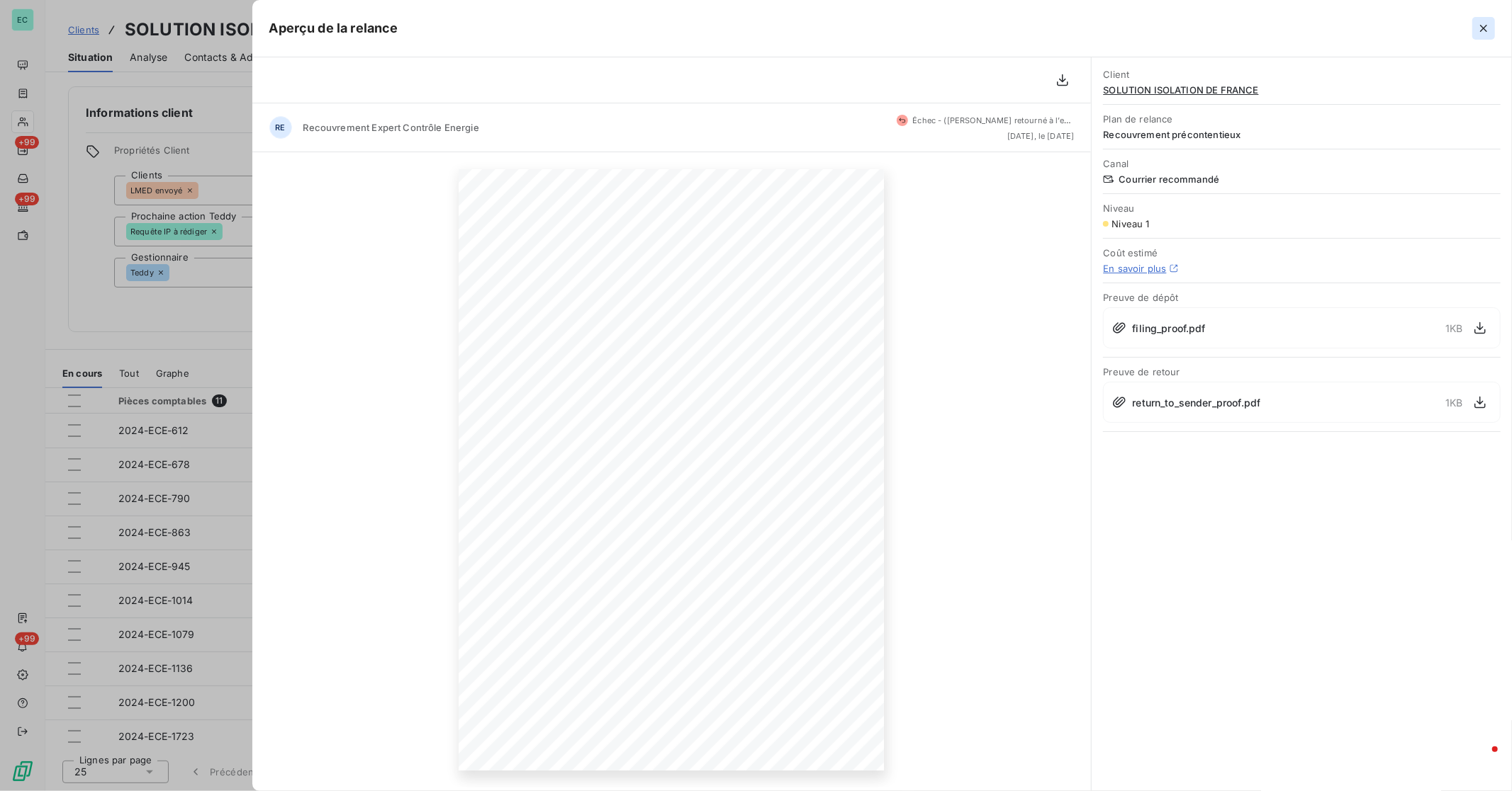
click at [960, 31] on button "button" at bounding box center [1483, 29] width 23 height 23
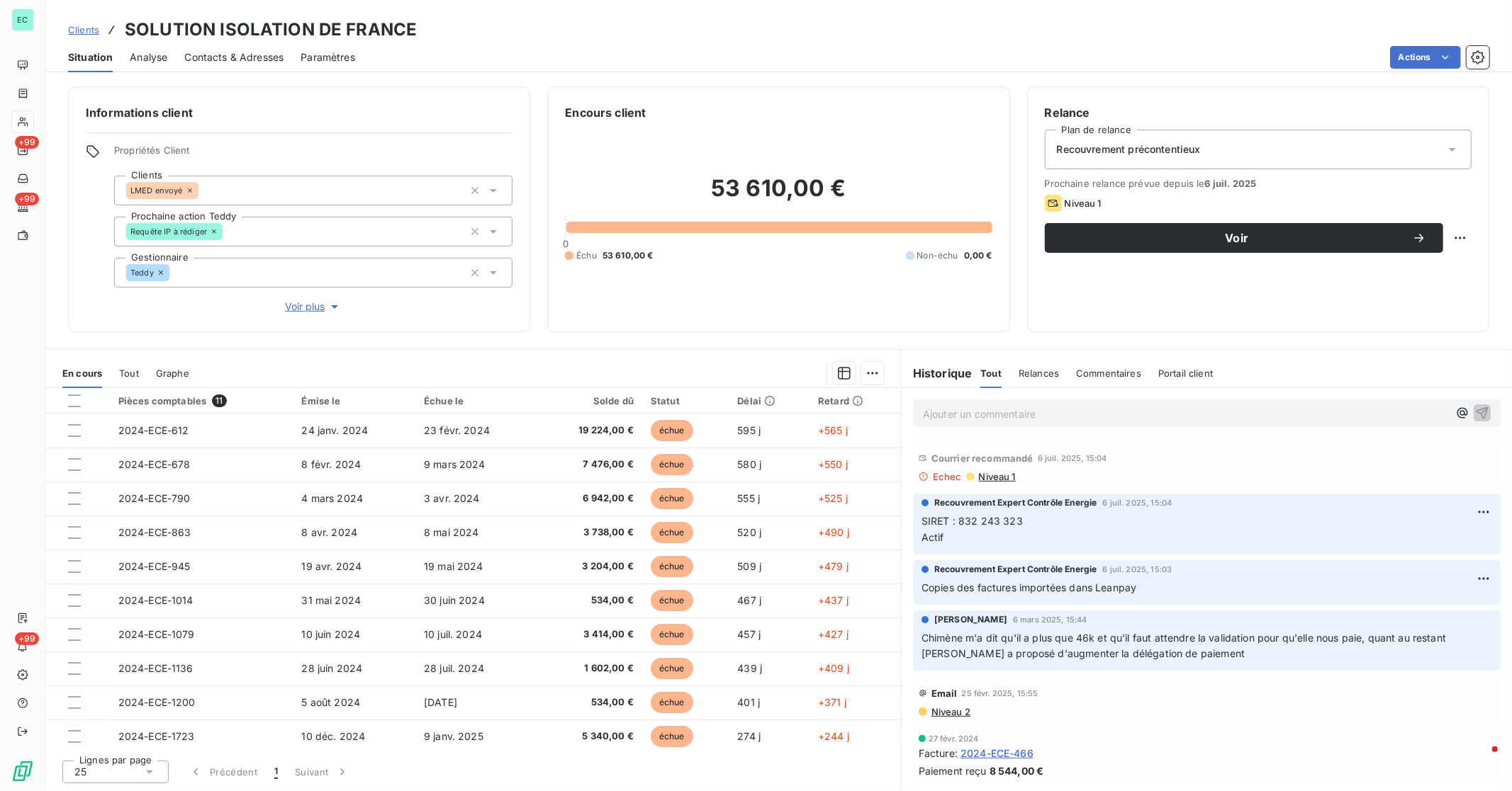
click at [88, 30] on span "Clients" at bounding box center [83, 29] width 31 height 11
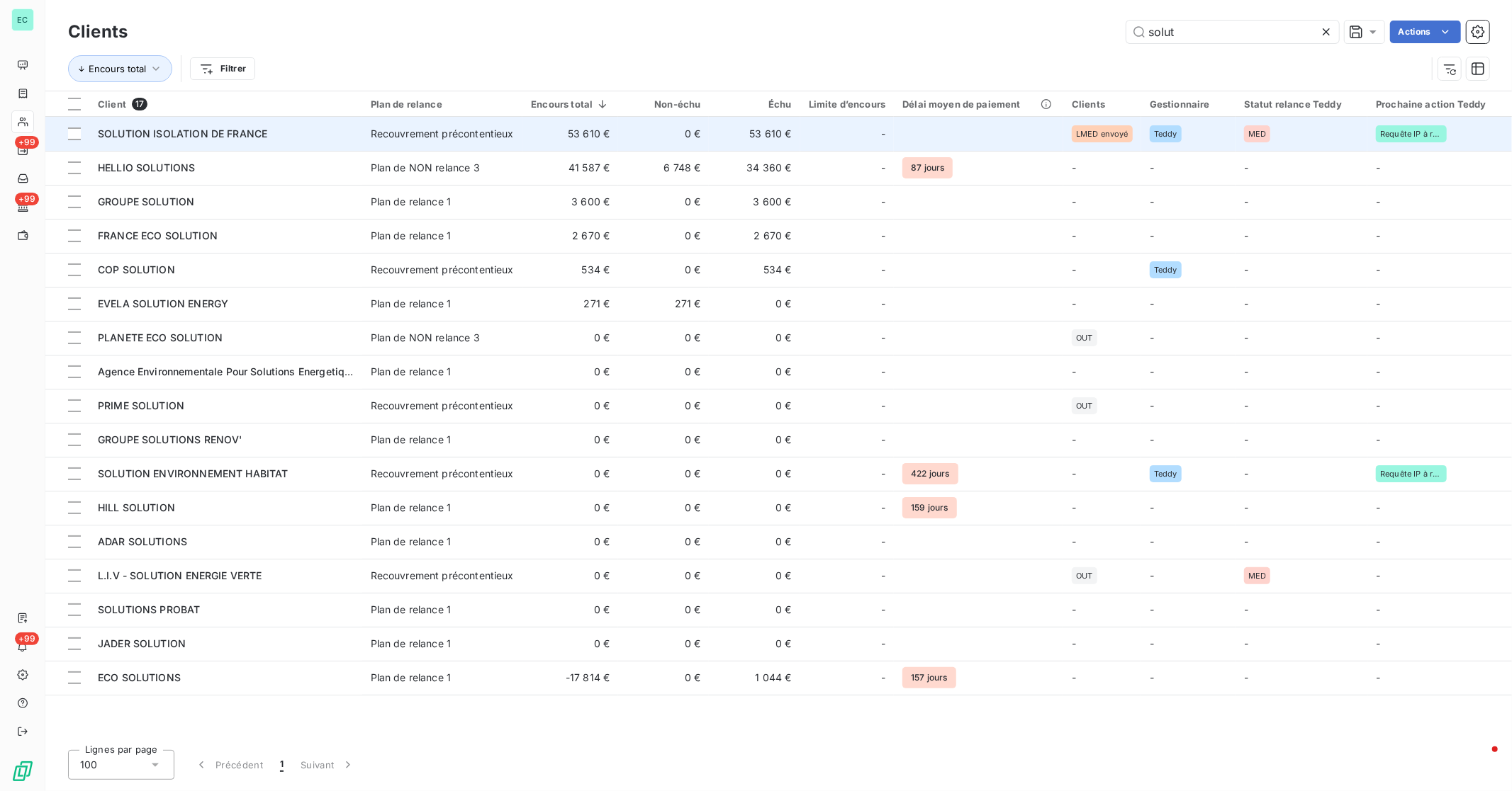
click at [745, 132] on td "53 610 €" at bounding box center [754, 133] width 91 height 34
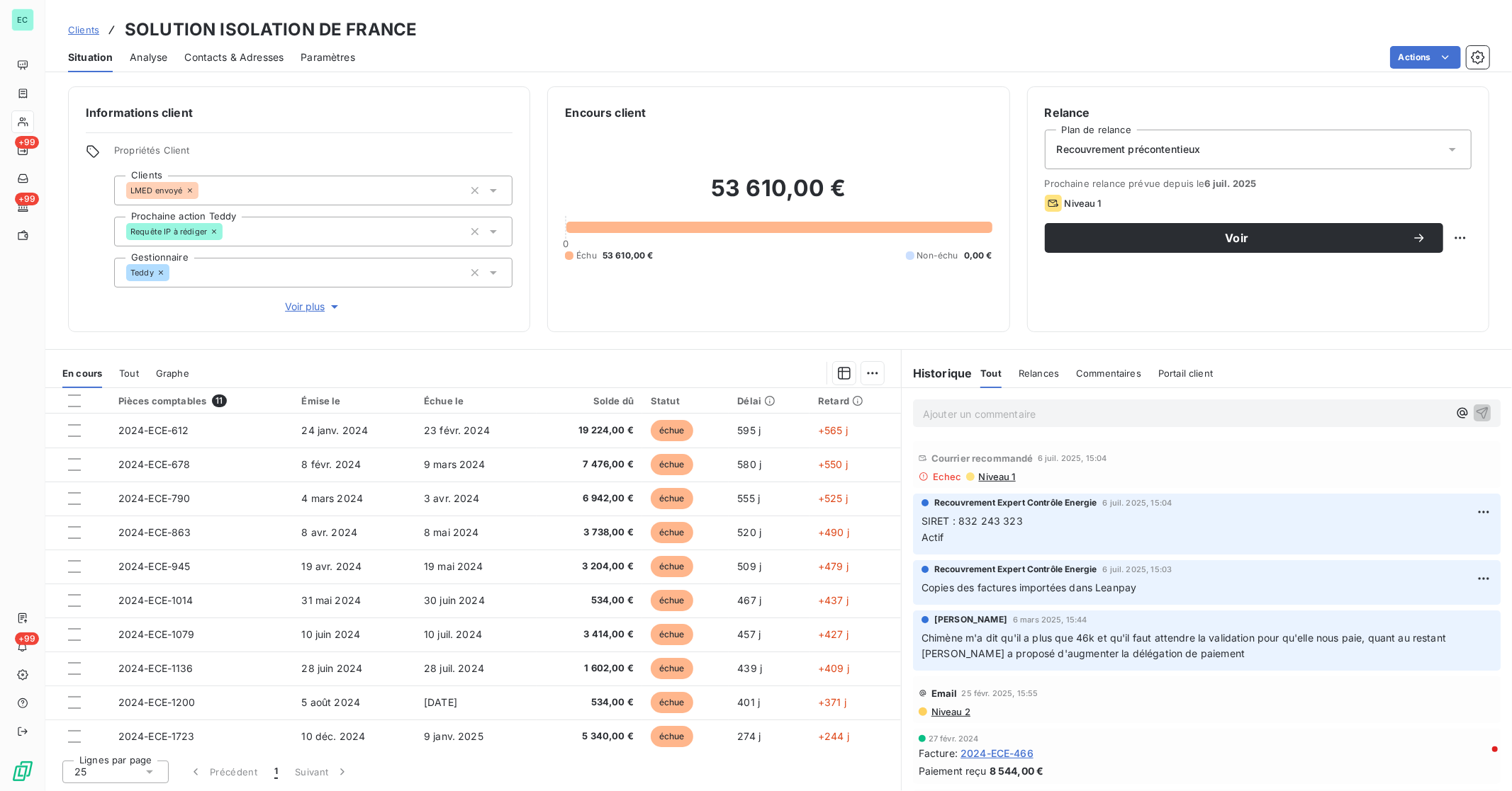
click at [960, 475] on span "Niveau 1" at bounding box center [996, 477] width 38 height 11
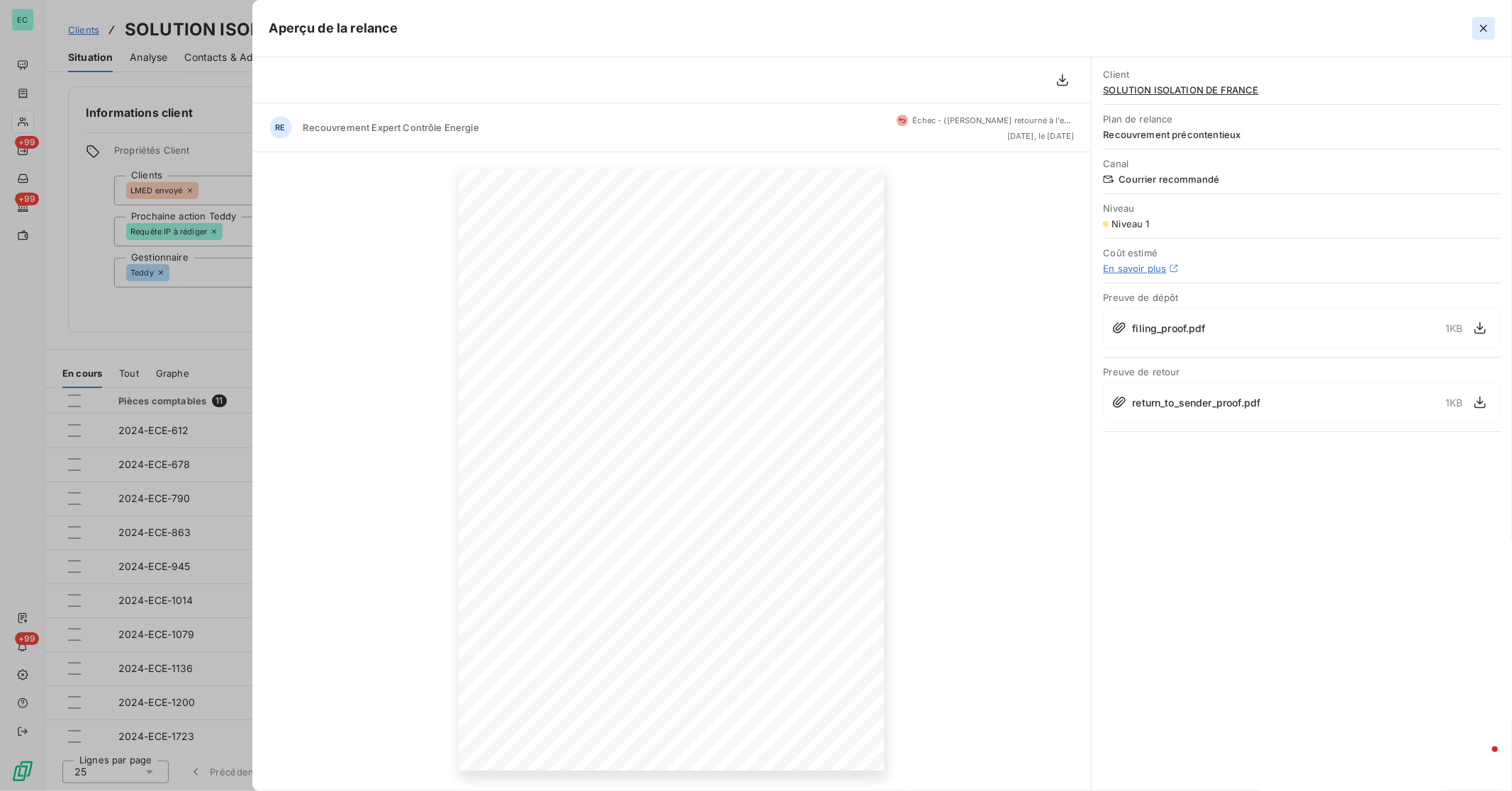
click at [960, 29] on icon "button" at bounding box center [1483, 28] width 14 height 14
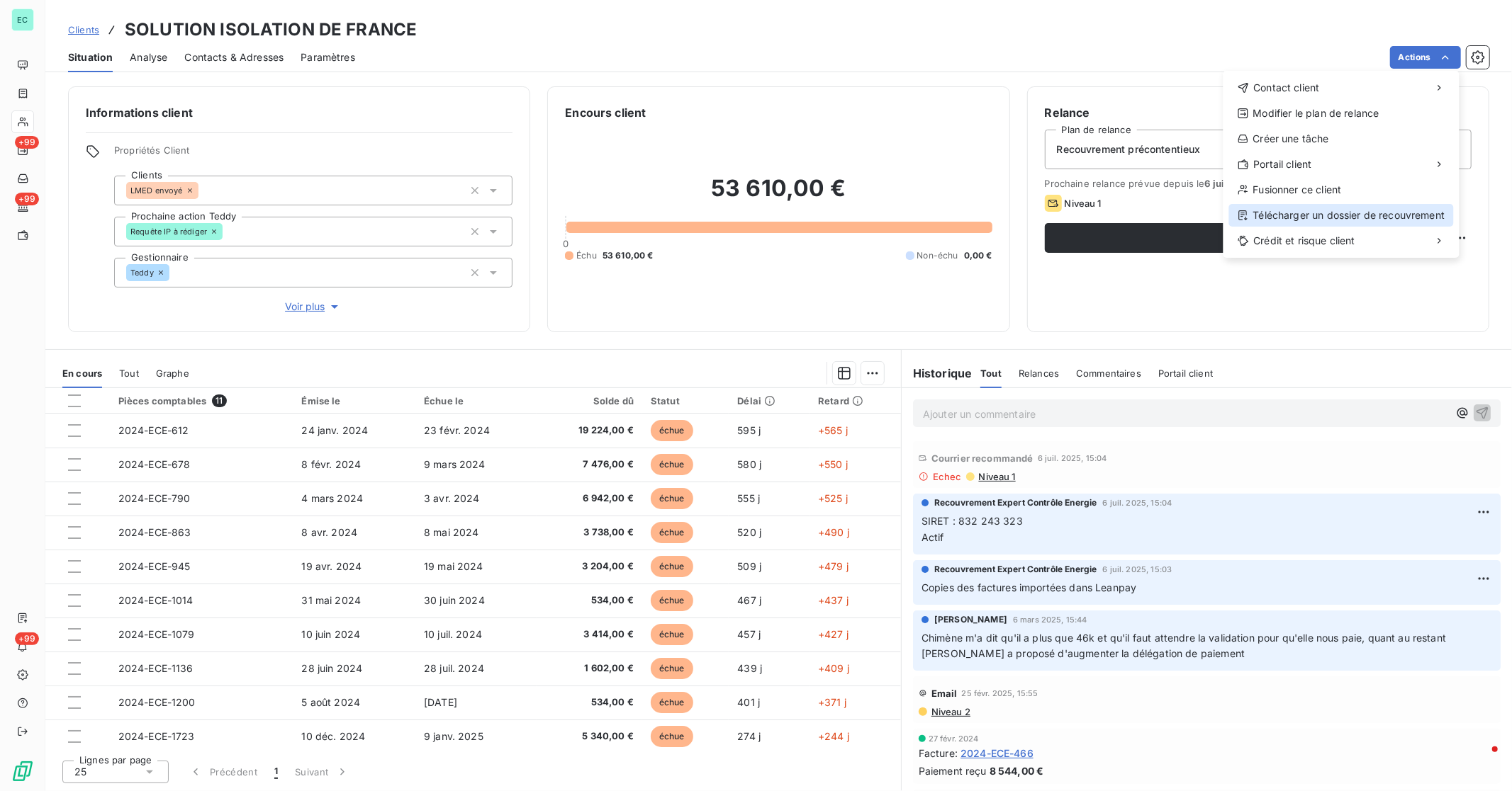
click at [960, 218] on div "Télécharger un dossier de recouvrement" at bounding box center [1341, 216] width 225 height 23
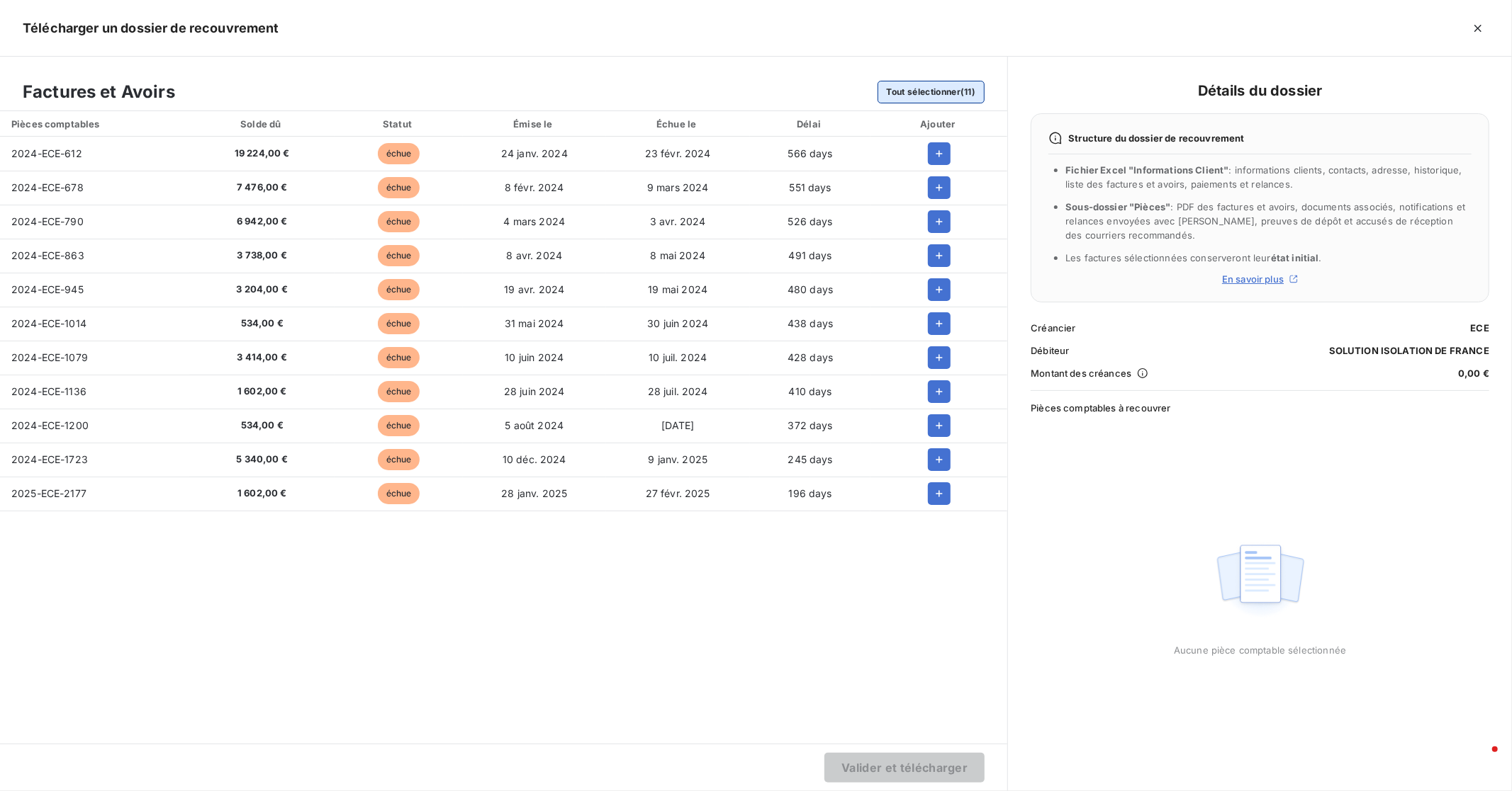
click at [933, 90] on button "Tout sélectionner (11)" at bounding box center [931, 92] width 108 height 23
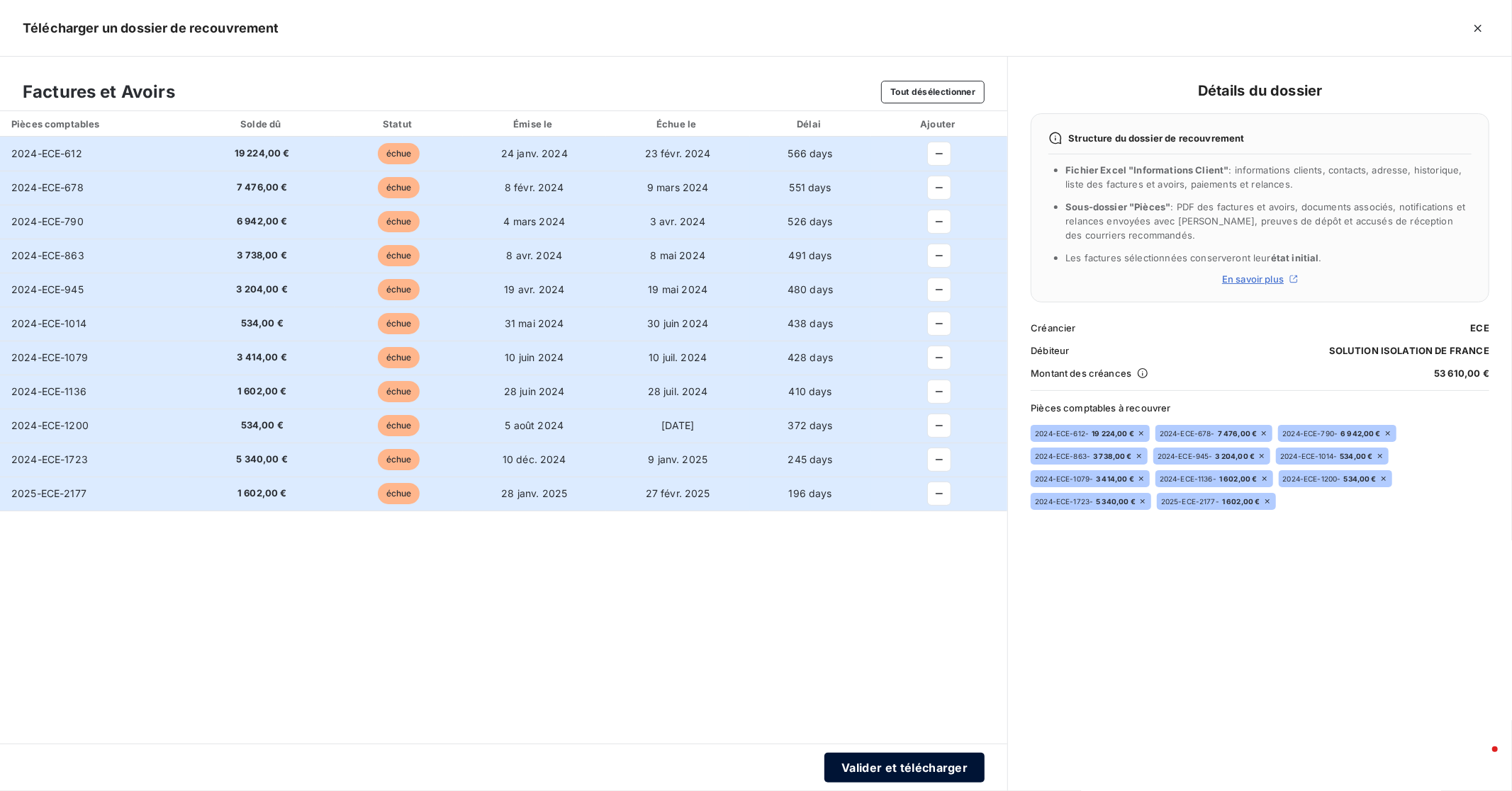
click at [865, 532] on button "Valider et télécharger" at bounding box center [904, 768] width 160 height 29
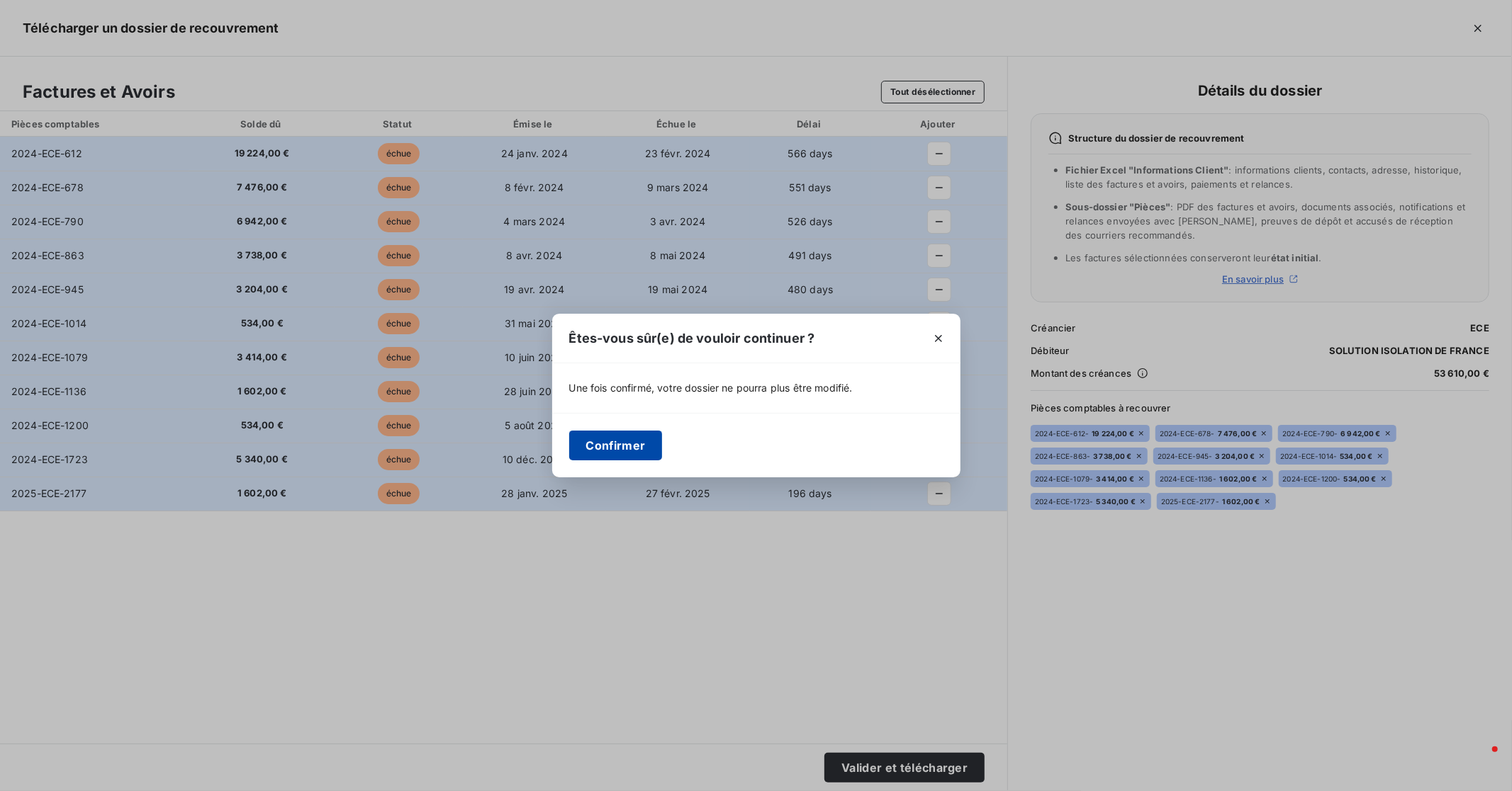
click at [638, 450] on button "Confirmer" at bounding box center [616, 445] width 94 height 29
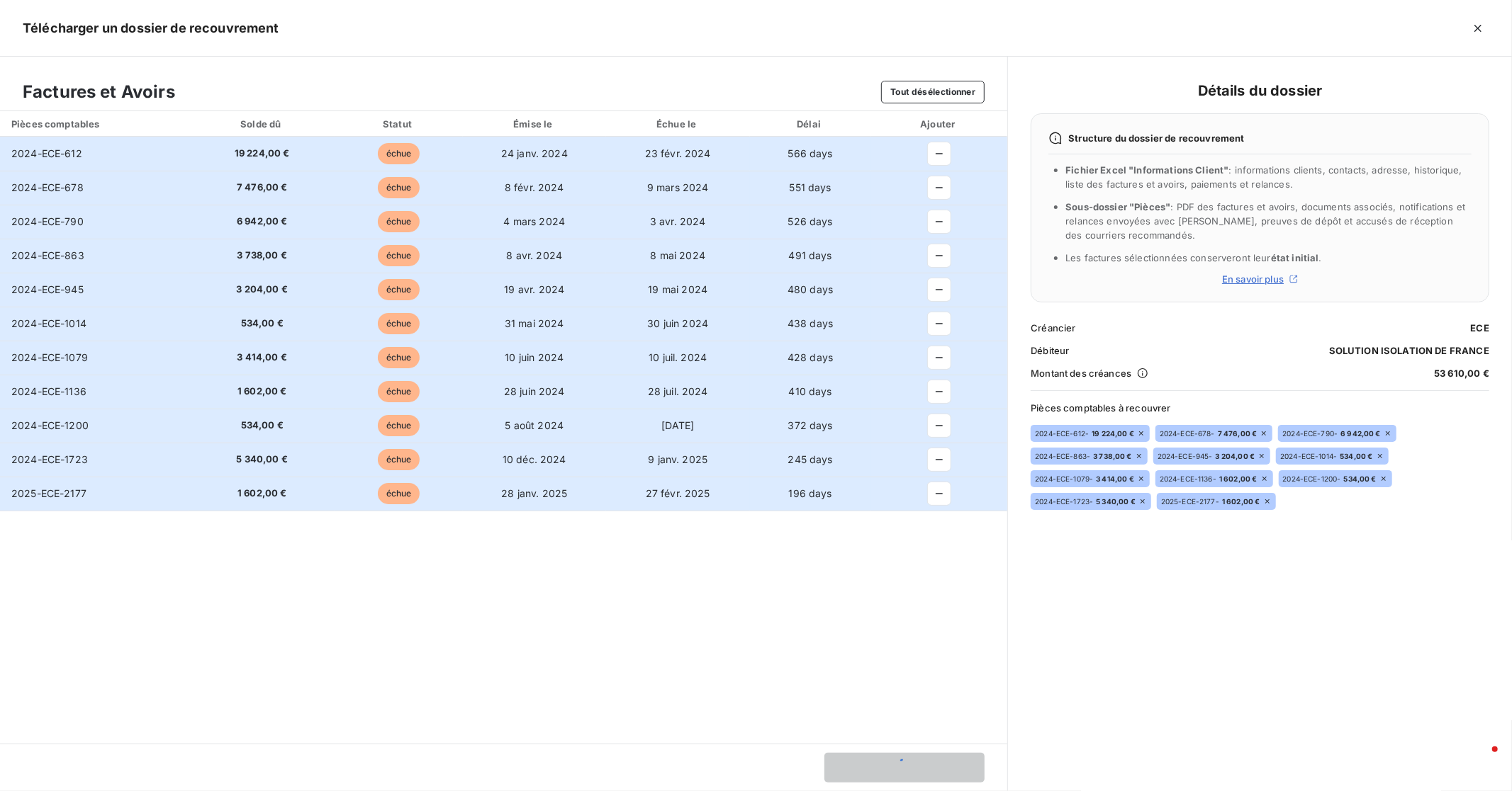
click at [5, 150] on td "2024-ECE-612" at bounding box center [94, 153] width 189 height 34
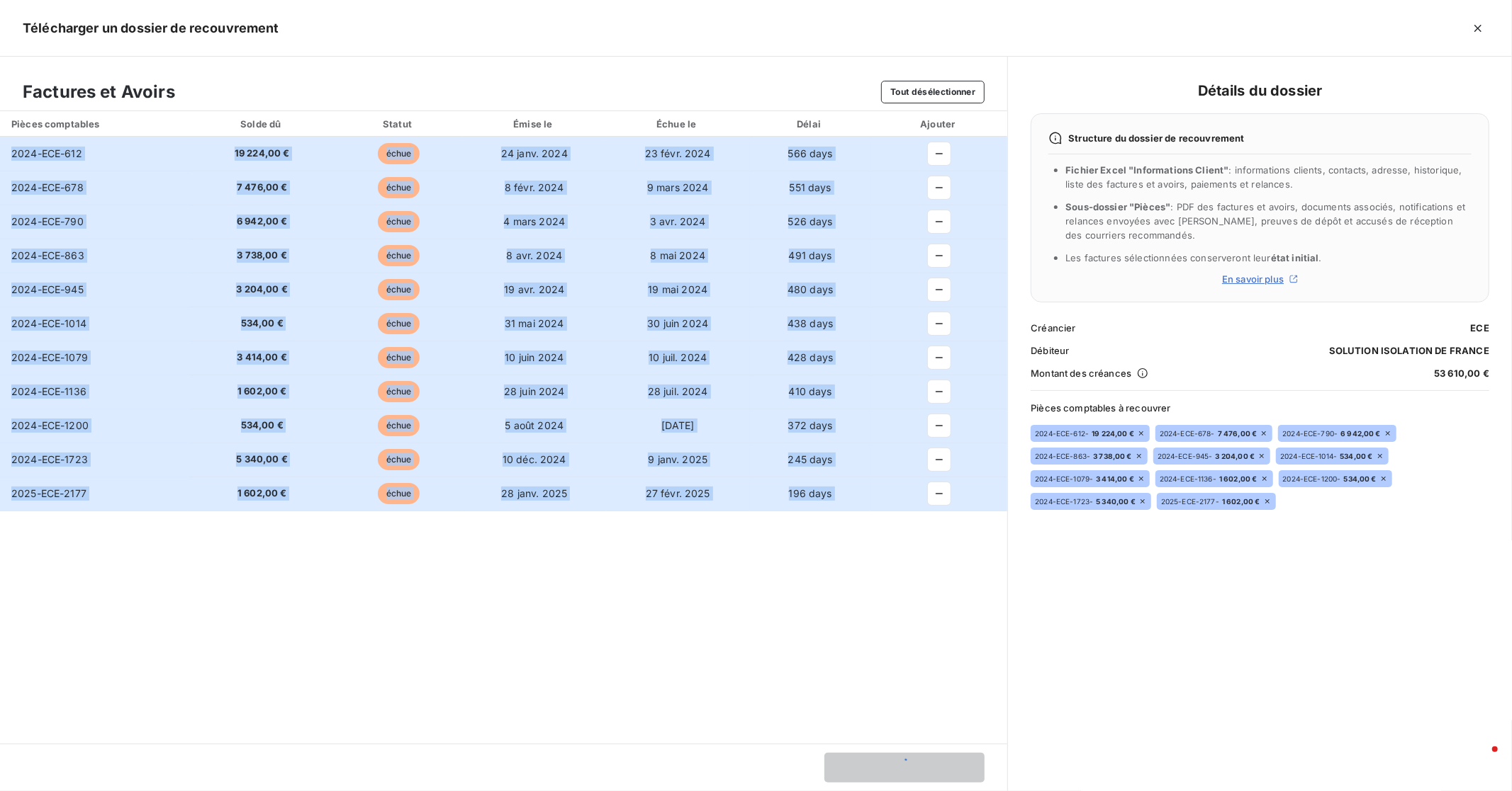
drag, startPoint x: 139, startPoint y: 170, endPoint x: 886, endPoint y: 529, distance: 828.8
click at [886, 529] on div "Pièces comptables Solde dû Statut Émise le Échue le Délai Ajouter 2024-ECE-612 …" at bounding box center [503, 427] width 1007 height 633
click at [884, 527] on div "Pièces comptables Solde dû Statut Émise le Échue le Délai Ajouter 2024-ECE-612 …" at bounding box center [503, 427] width 1007 height 633
copy tbody "2024-ECE-612 19 224,00 € échue [DATE] [DATE] 566 days 2024-ECE-678 7 476,00 € é…"
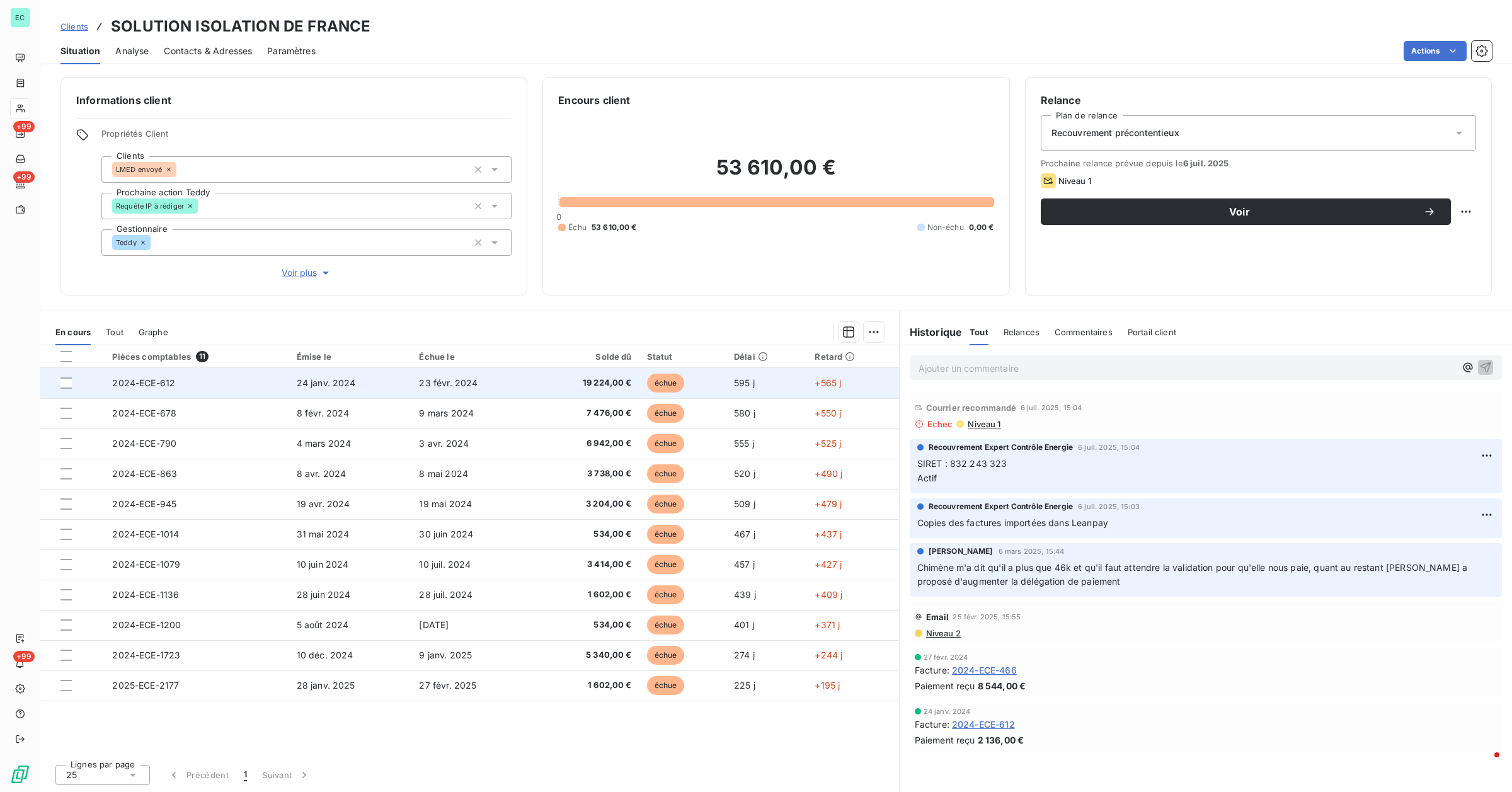
click at [274, 391] on td "2024-ECE-612" at bounding box center [197, 383] width 184 height 30
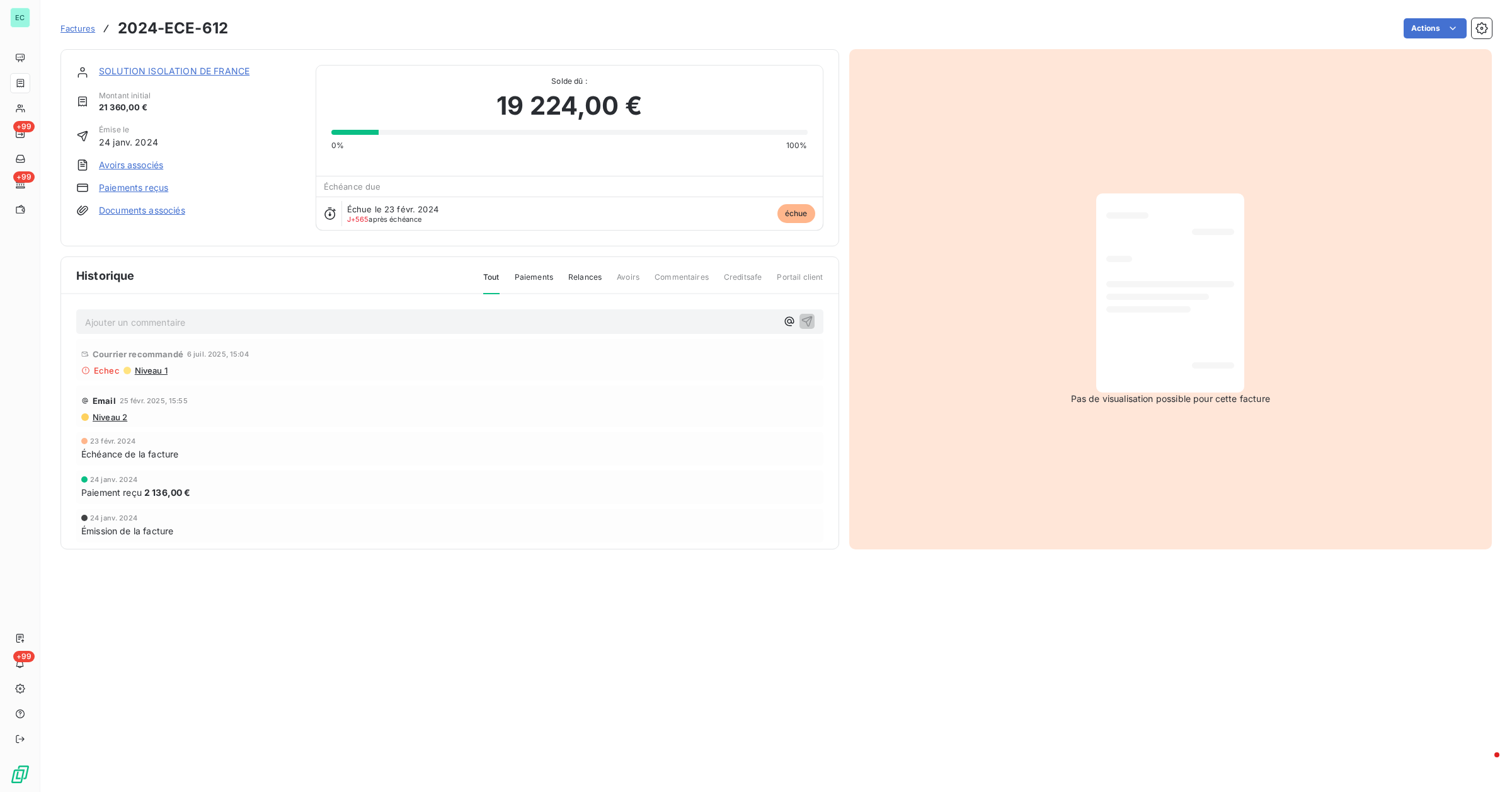
click at [222, 27] on h3 "2024-ECE-612" at bounding box center [173, 28] width 110 height 23
copy section "2024-ECE-612 Actions"
click at [219, 77] on div "SOLUTION ISOLATION DE FRANCE" at bounding box center [199, 71] width 202 height 13
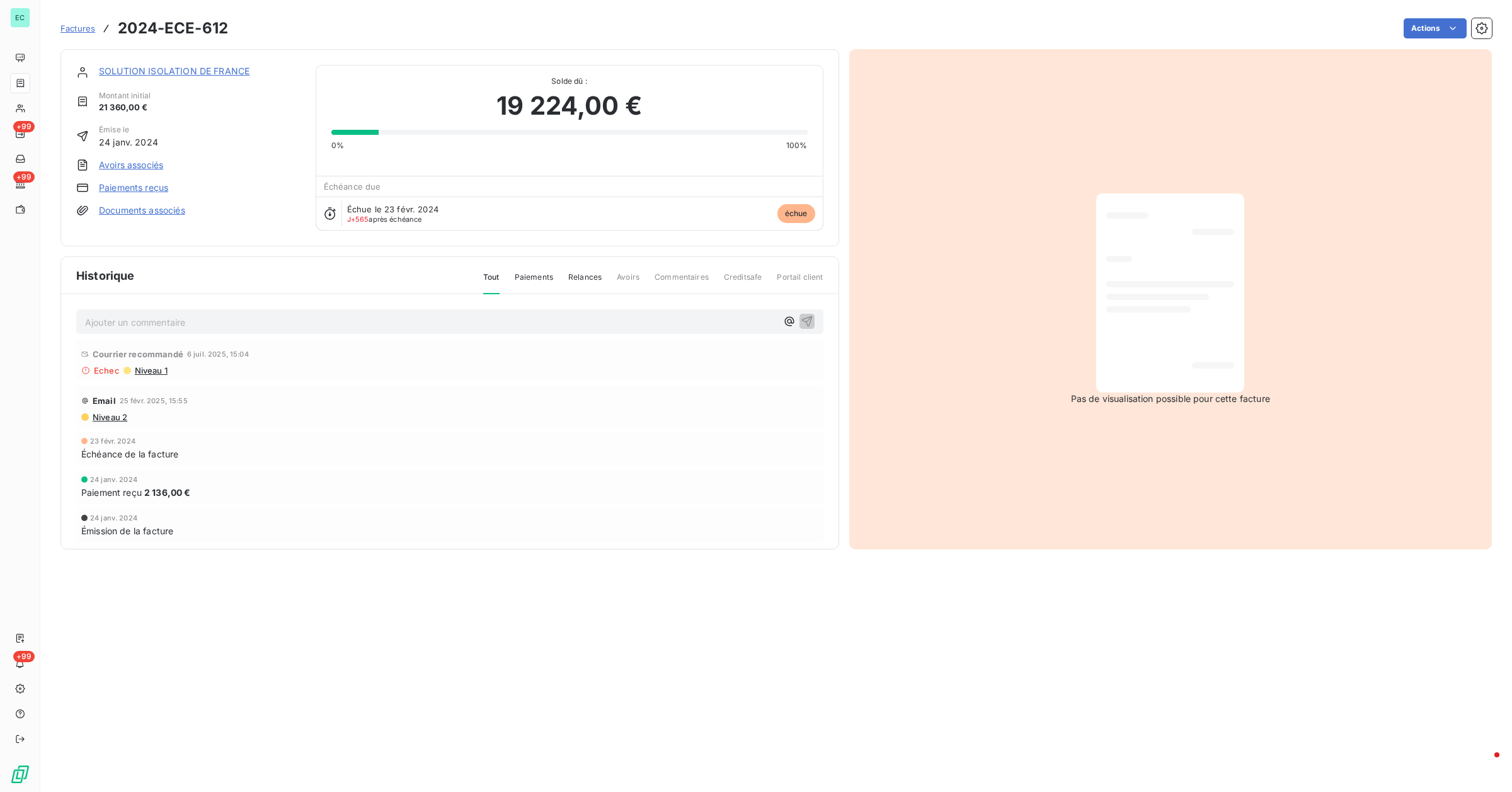
click at [229, 76] on link "SOLUTION ISOLATION DE FRANCE" at bounding box center [174, 71] width 151 height 11
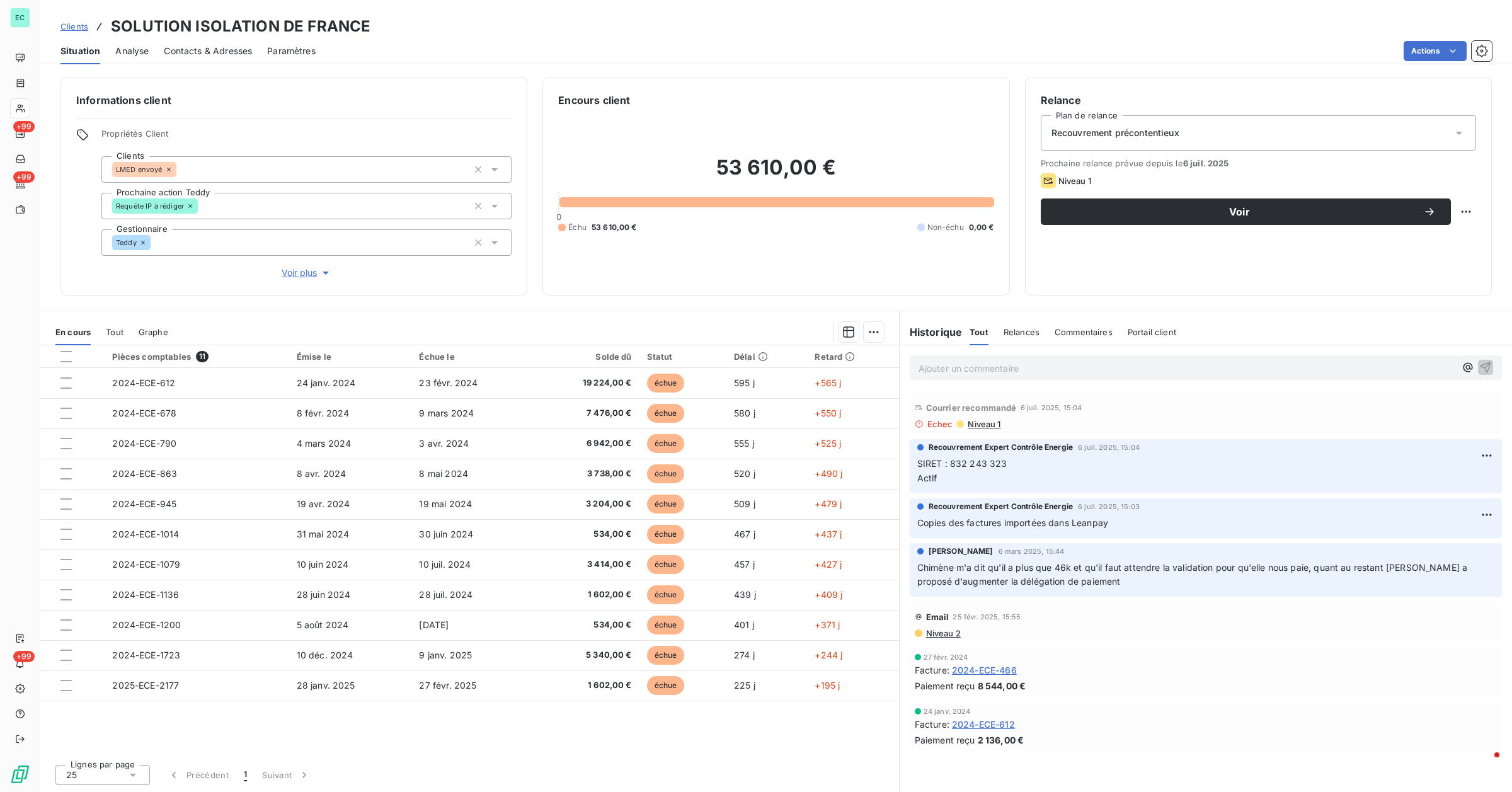
click at [854, 473] on p "SIRET : 832 243 323 Actif" at bounding box center [1206, 471] width 577 height 29
click at [854, 463] on span "SIRET : 832 243 323 Actif" at bounding box center [963, 471] width 90 height 25
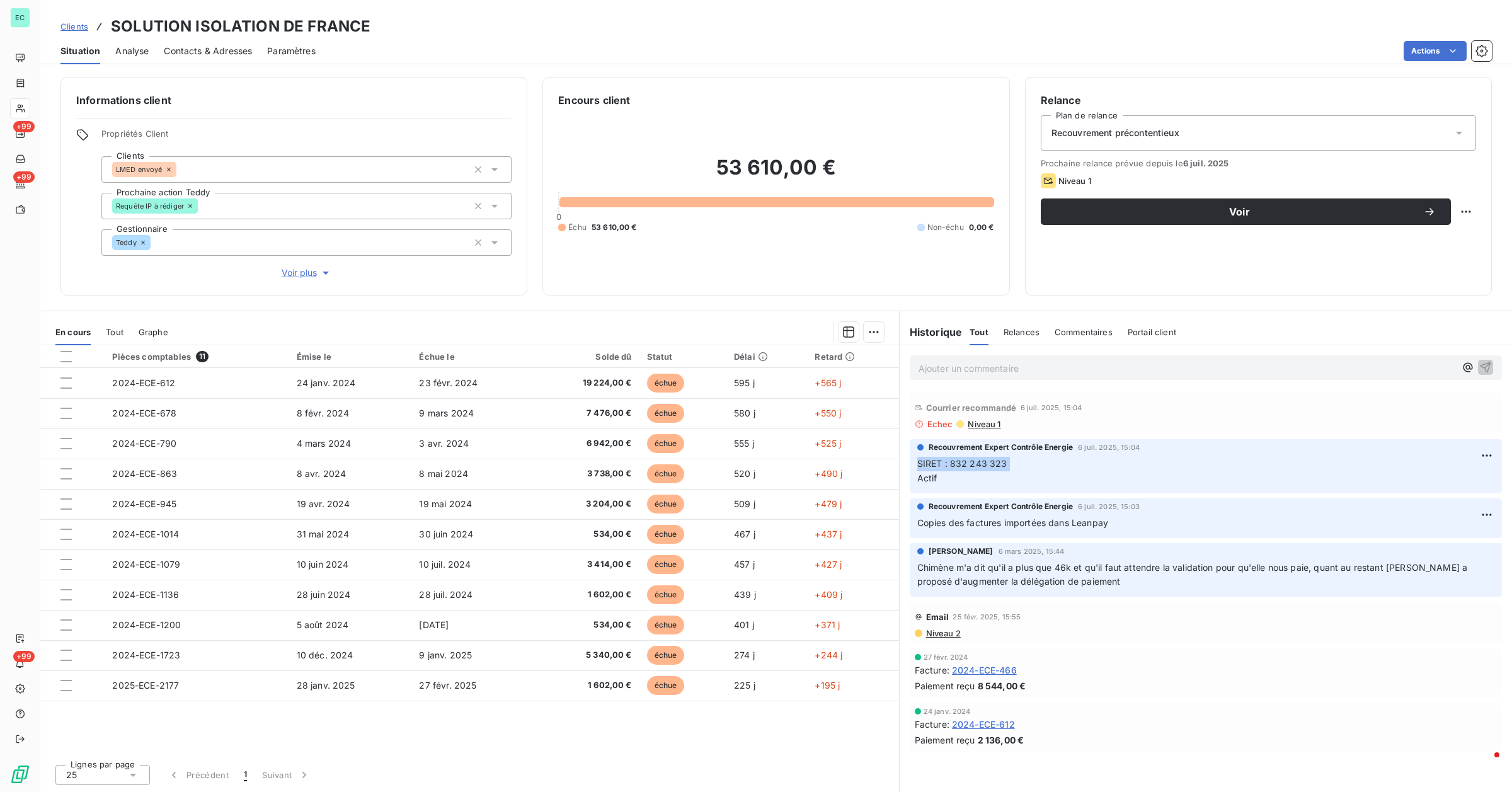
click at [854, 463] on span "SIRET : 832 243 323 Actif" at bounding box center [963, 471] width 90 height 25
drag, startPoint x: 953, startPoint y: 463, endPoint x: 1020, endPoint y: 463, distance: 67.0
click at [854, 463] on p "SIRET : 832 243 323 Actif" at bounding box center [1206, 471] width 577 height 29
copy span "832 243 323"
